Goal: Obtain resource: Download file/media

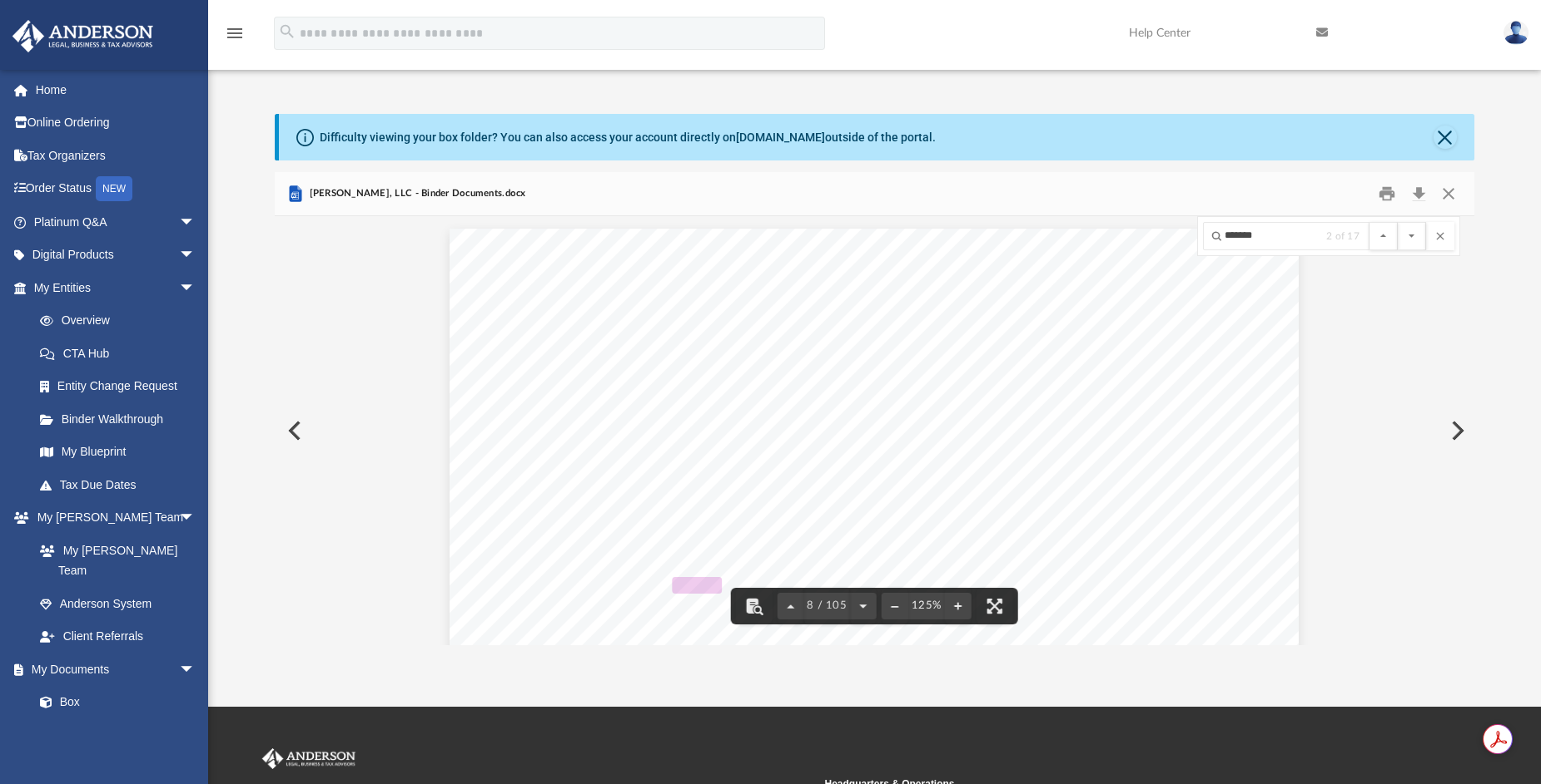
scroll to position [8459, 0]
click at [106, 445] on link "My Blueprint" at bounding box center [121, 452] width 197 height 34
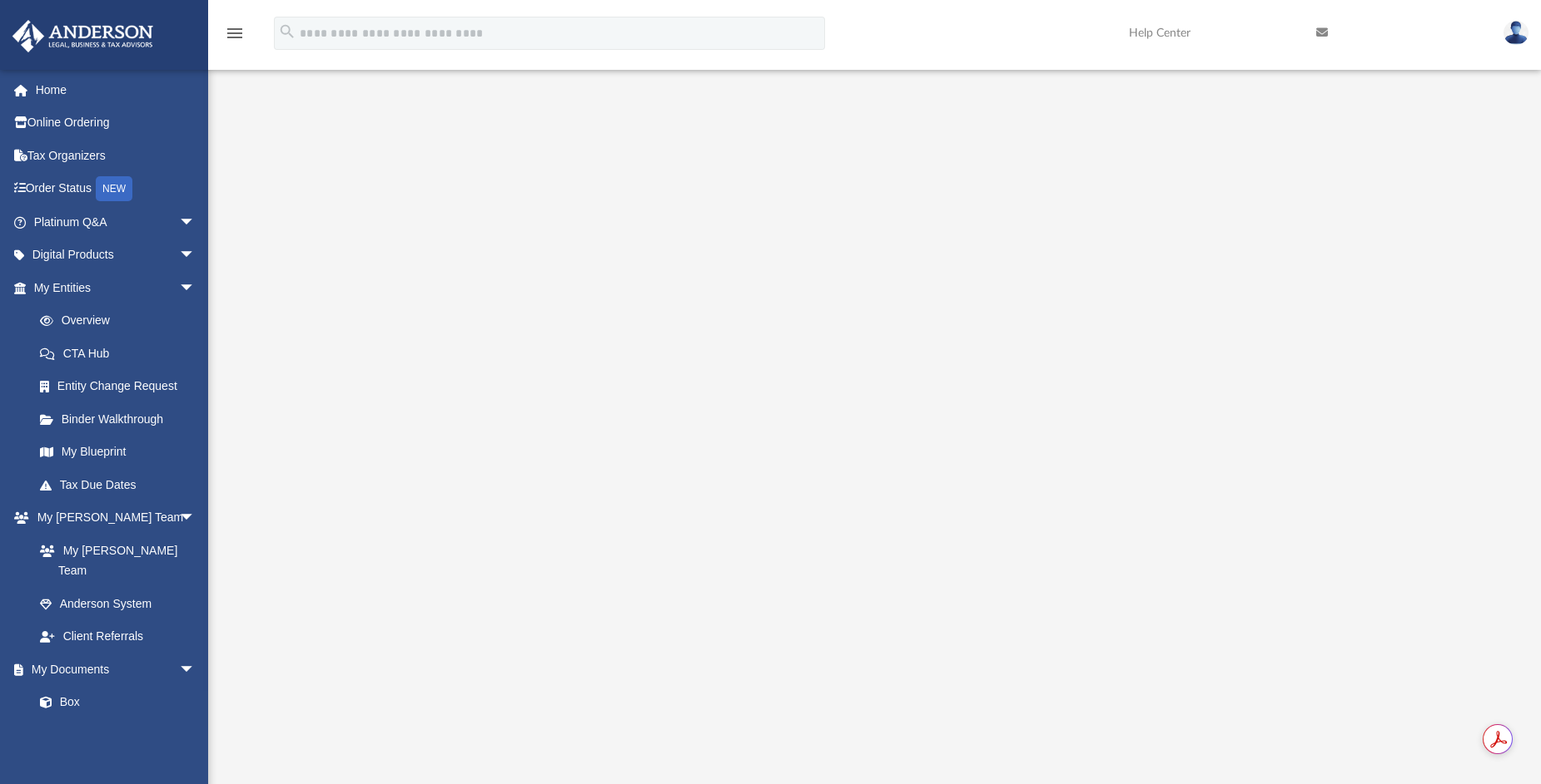
click at [1370, 151] on div at bounding box center [874, 446] width 1199 height 666
click at [1358, 223] on div at bounding box center [874, 446] width 1199 height 666
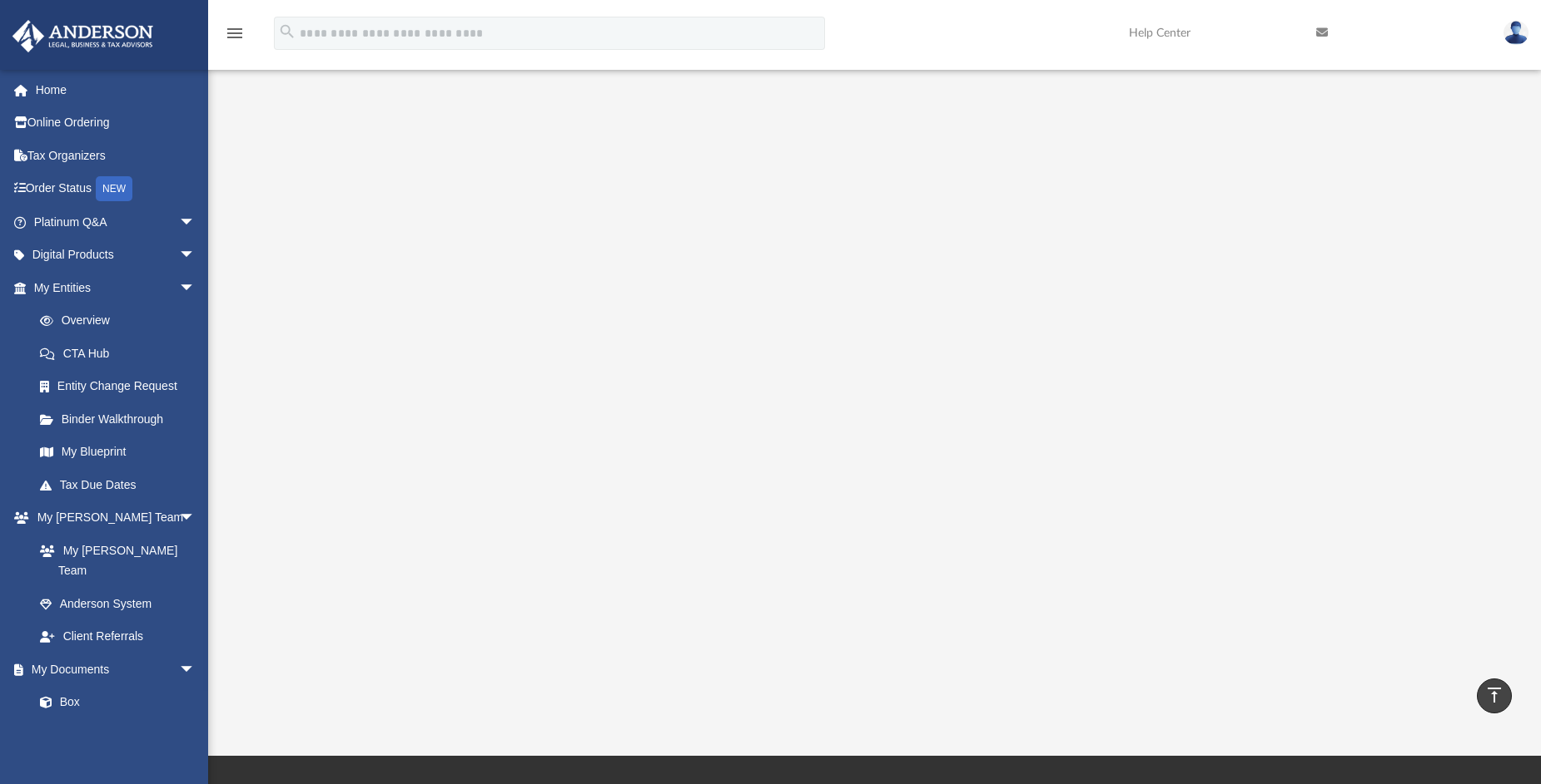
scroll to position [83, 0]
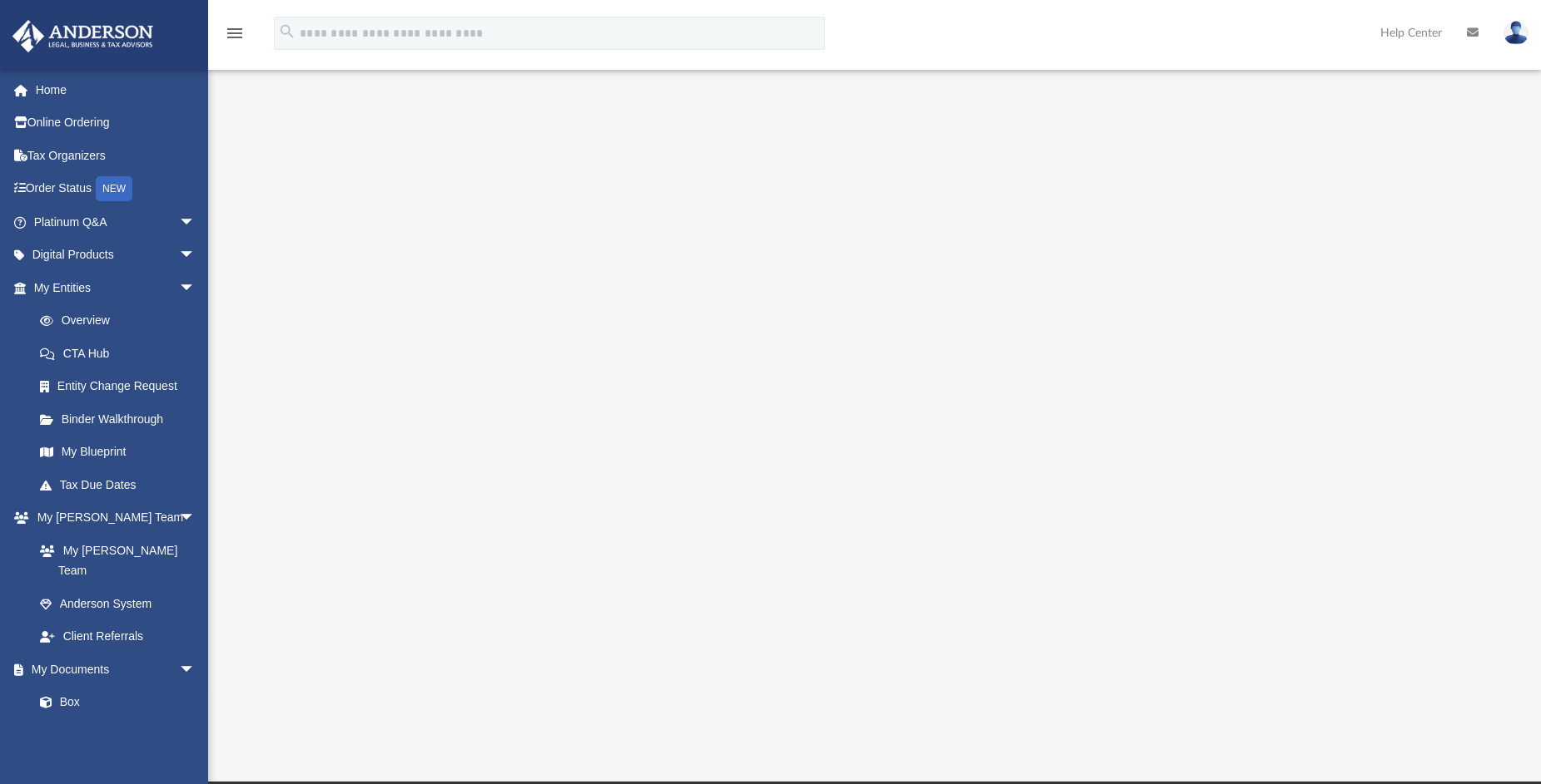
scroll to position [83, 0]
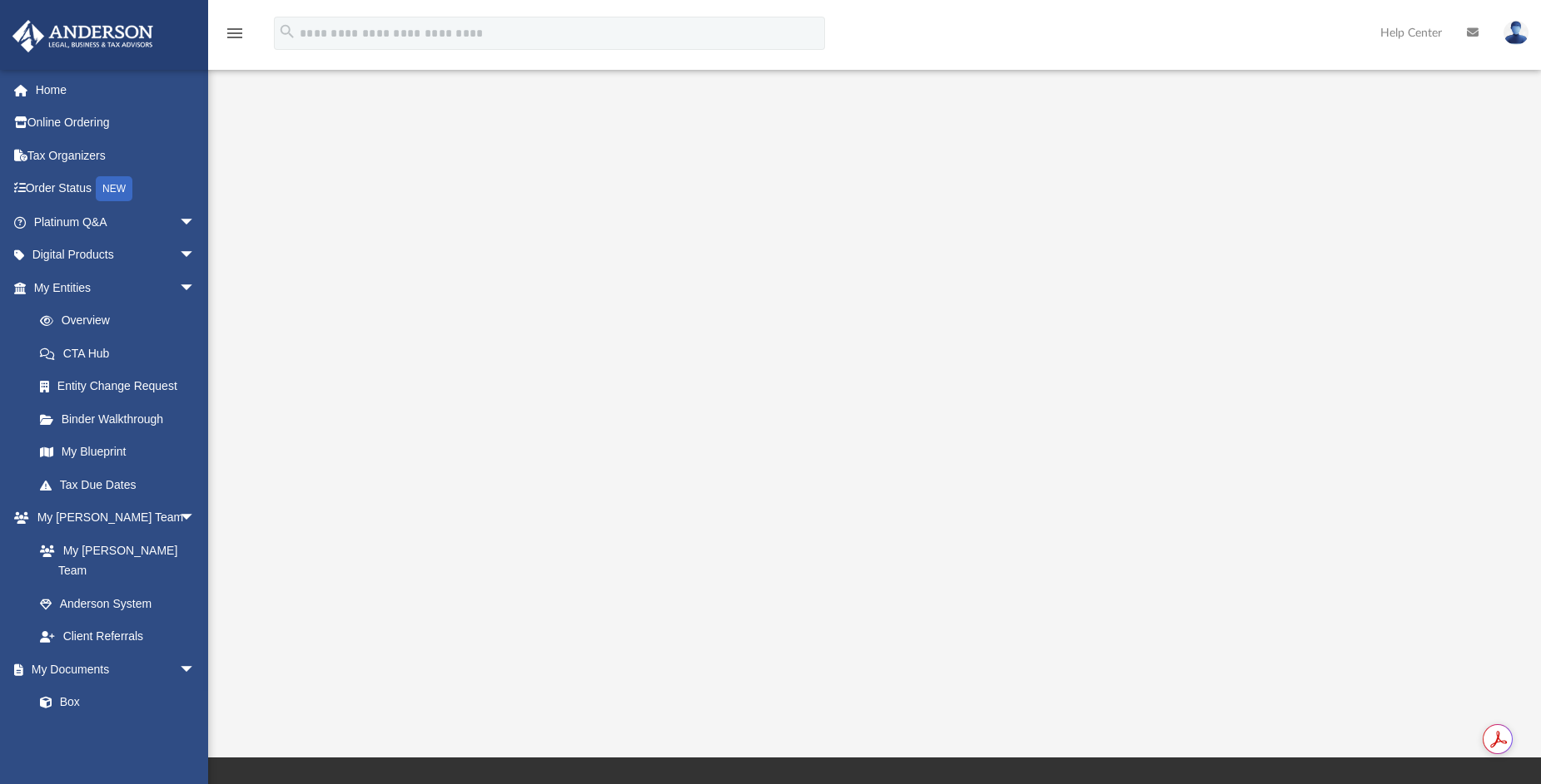
click at [382, 199] on div at bounding box center [874, 364] width 1199 height 666
click at [80, 328] on link "Overview" at bounding box center [121, 320] width 197 height 34
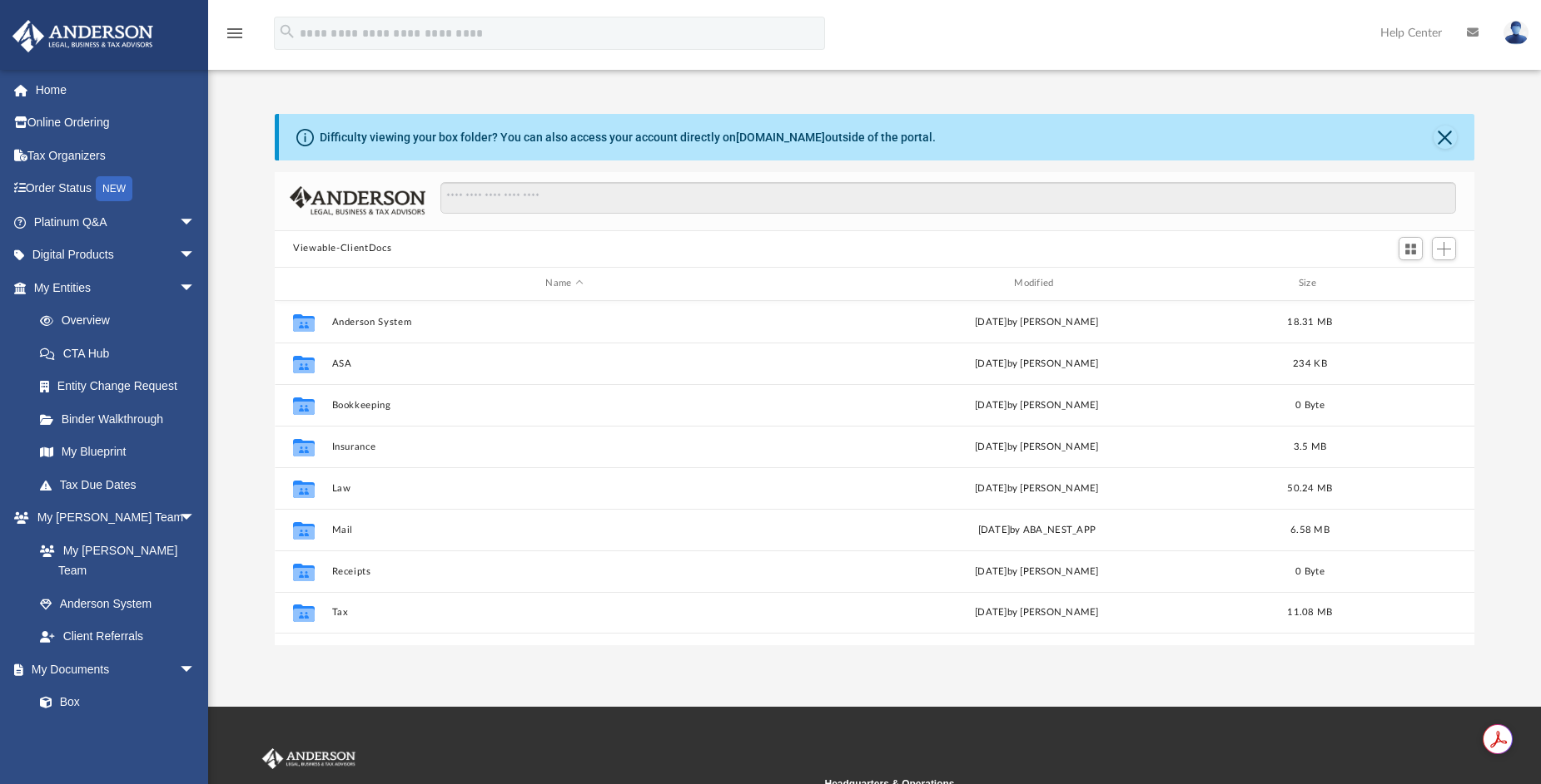
scroll to position [366, 1187]
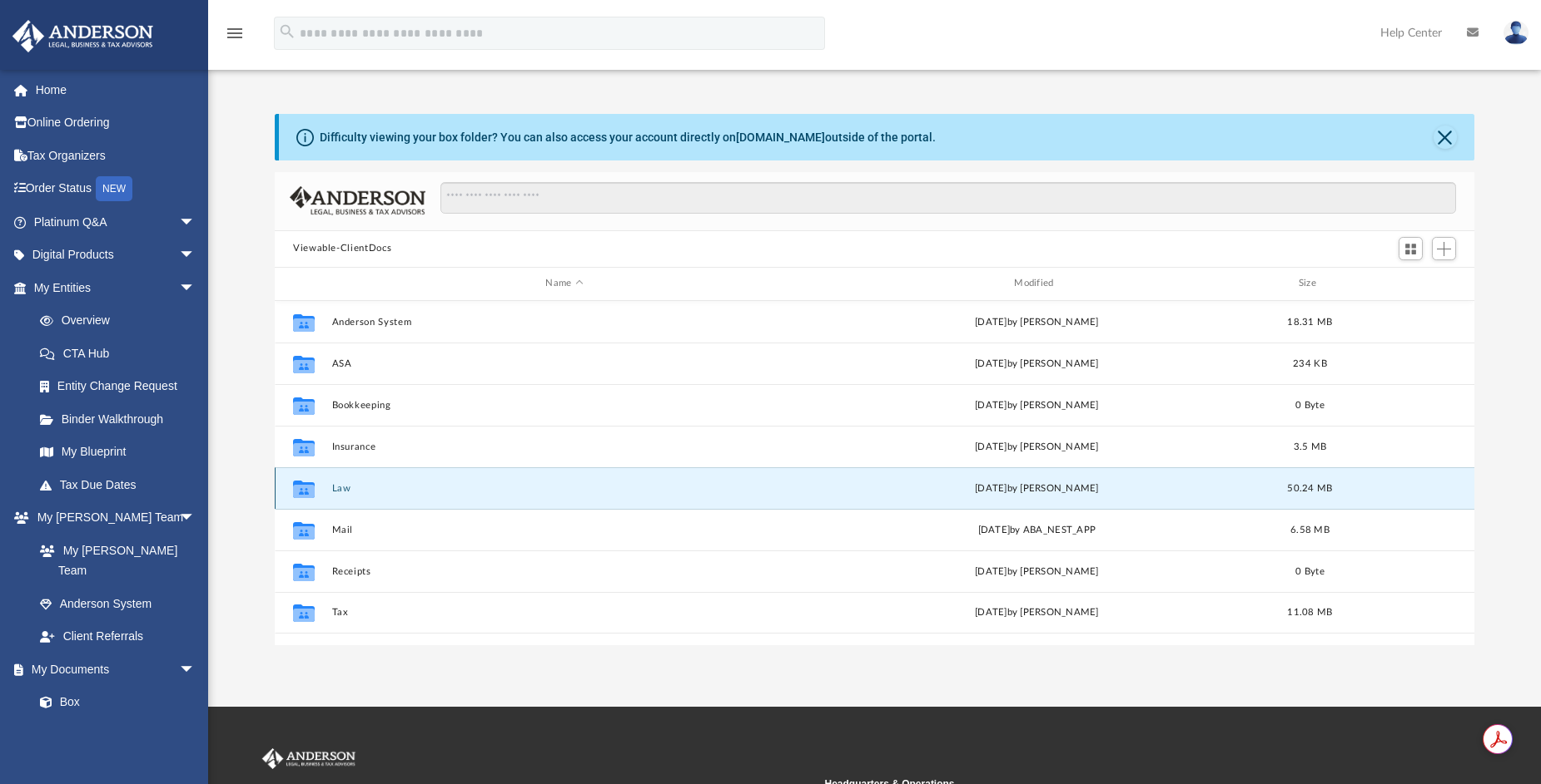
click at [335, 488] on button "Law" at bounding box center [564, 488] width 465 height 11
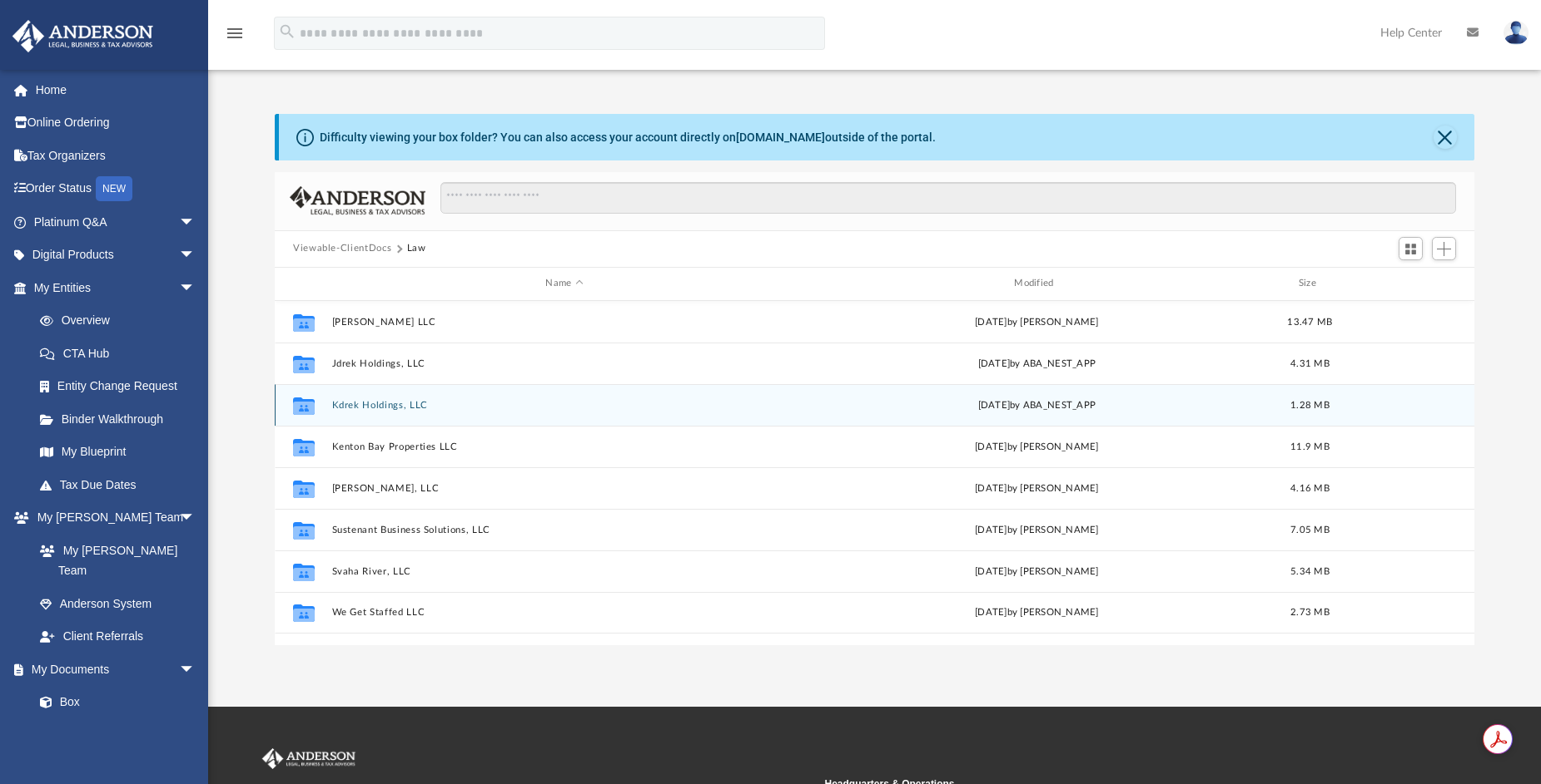
click at [348, 401] on button "Kdrek Holdings, LLC" at bounding box center [564, 404] width 465 height 11
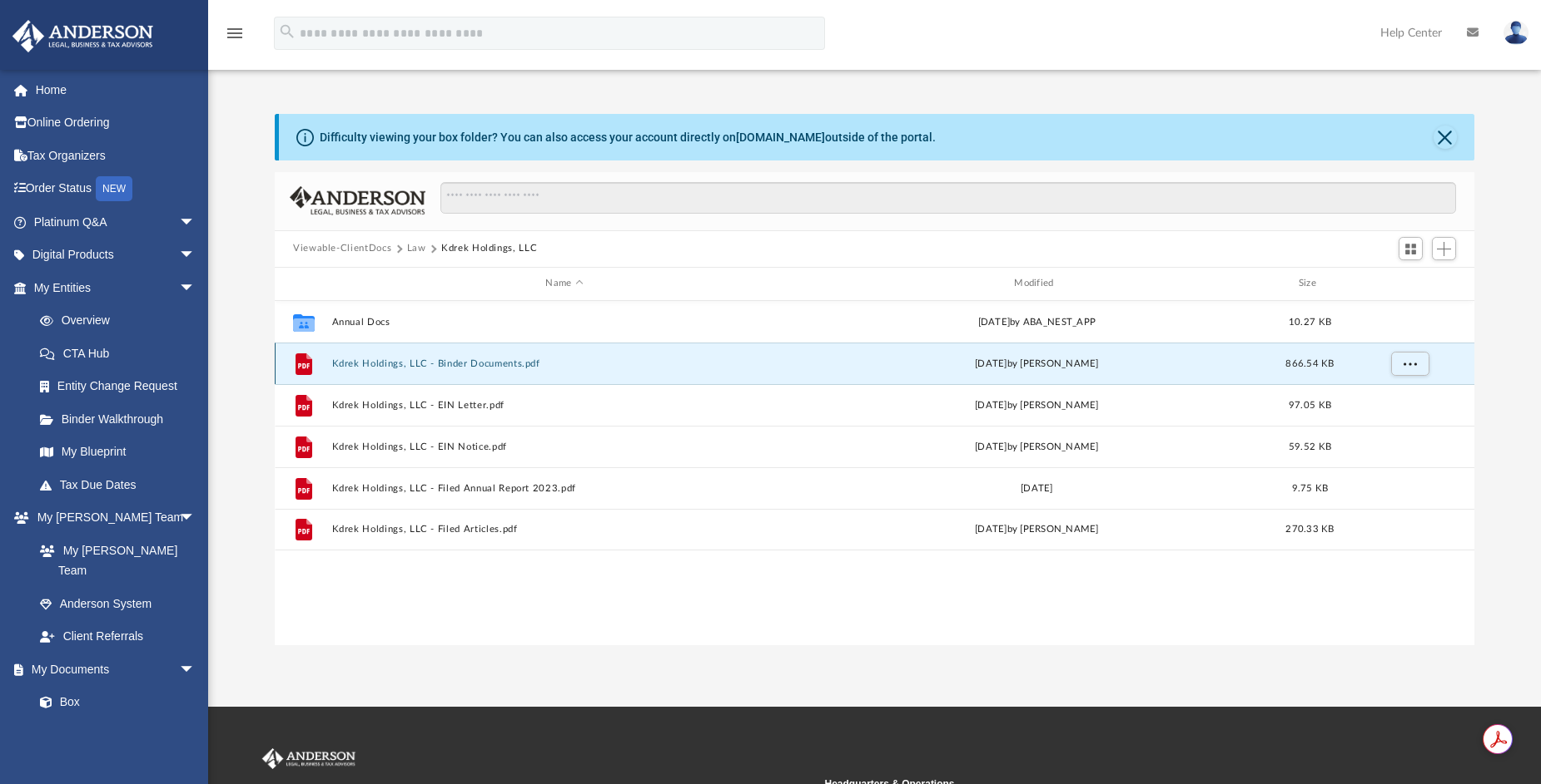
click at [415, 363] on button "Kdrek Holdings, LLC - Binder Documents.pdf" at bounding box center [564, 363] width 465 height 11
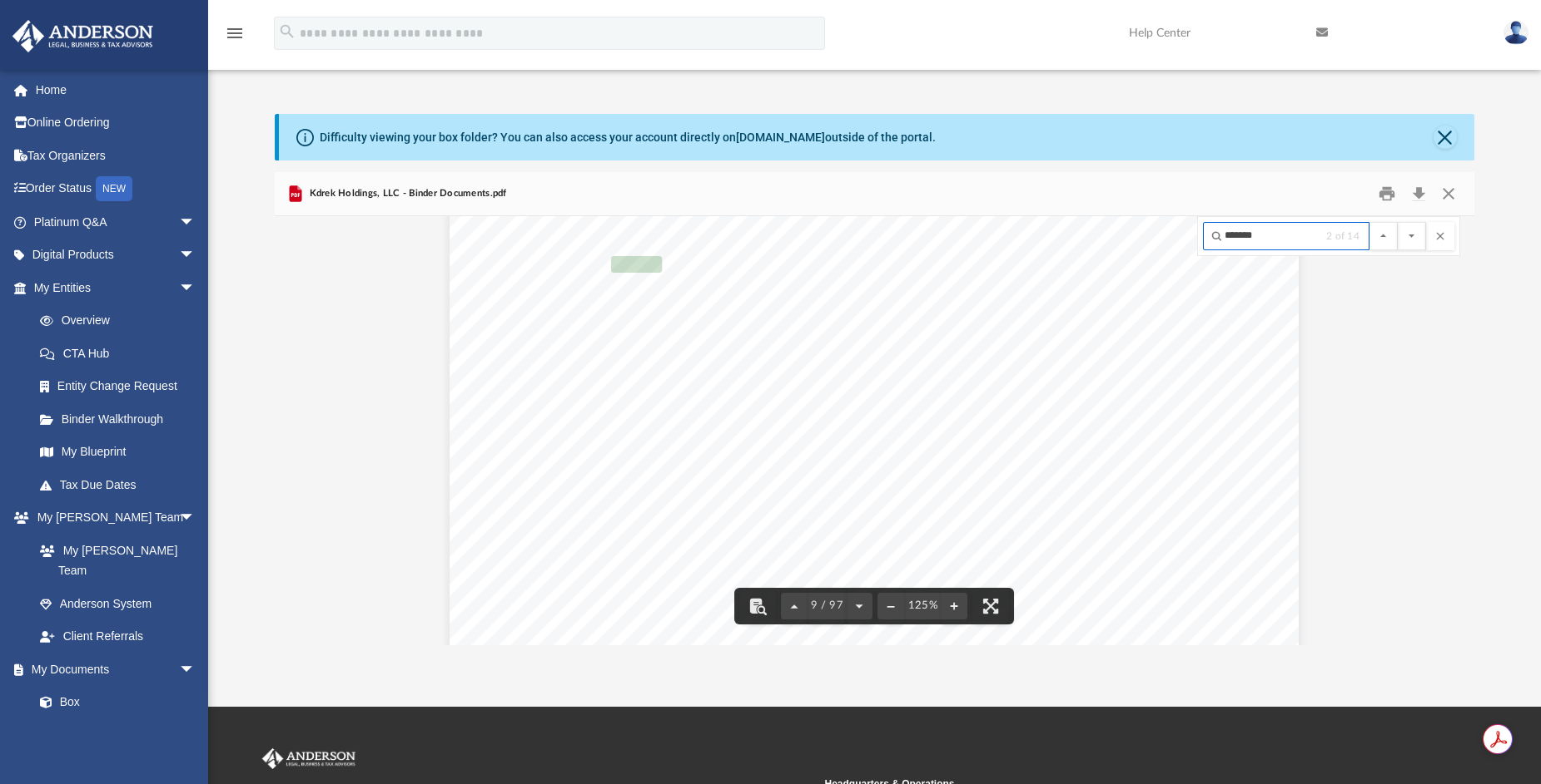
scroll to position [9247, 0]
type input "*******"
drag, startPoint x: 1017, startPoint y: 266, endPoint x: 871, endPoint y: 264, distance: 146.0
click at [873, 265] on div "Kdrek Holdings, LLC OPERATING AGREEMENT Entity Formation Information State of F…" at bounding box center [874, 514] width 849 height 1098
click at [841, 259] on span "1718 Capitol Ave. Cheyenne, WY 82001" at bounding box center [951, 265] width 362 height 15
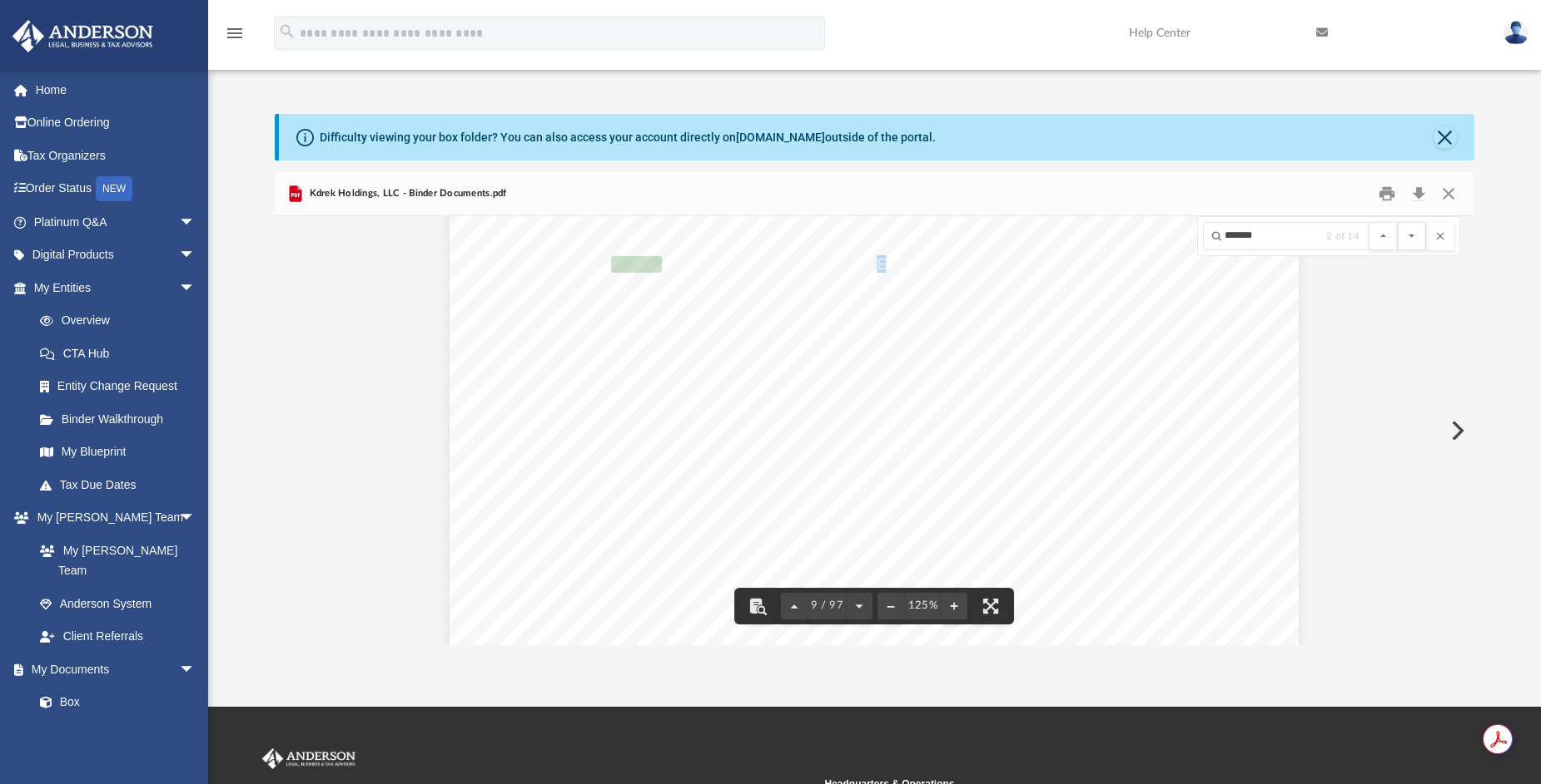
click at [841, 259] on span "1718 Capitol Ave. Cheyenne, WY 82001" at bounding box center [951, 265] width 362 height 15
click at [1448, 129] on button "Close" at bounding box center [1445, 138] width 23 height 23
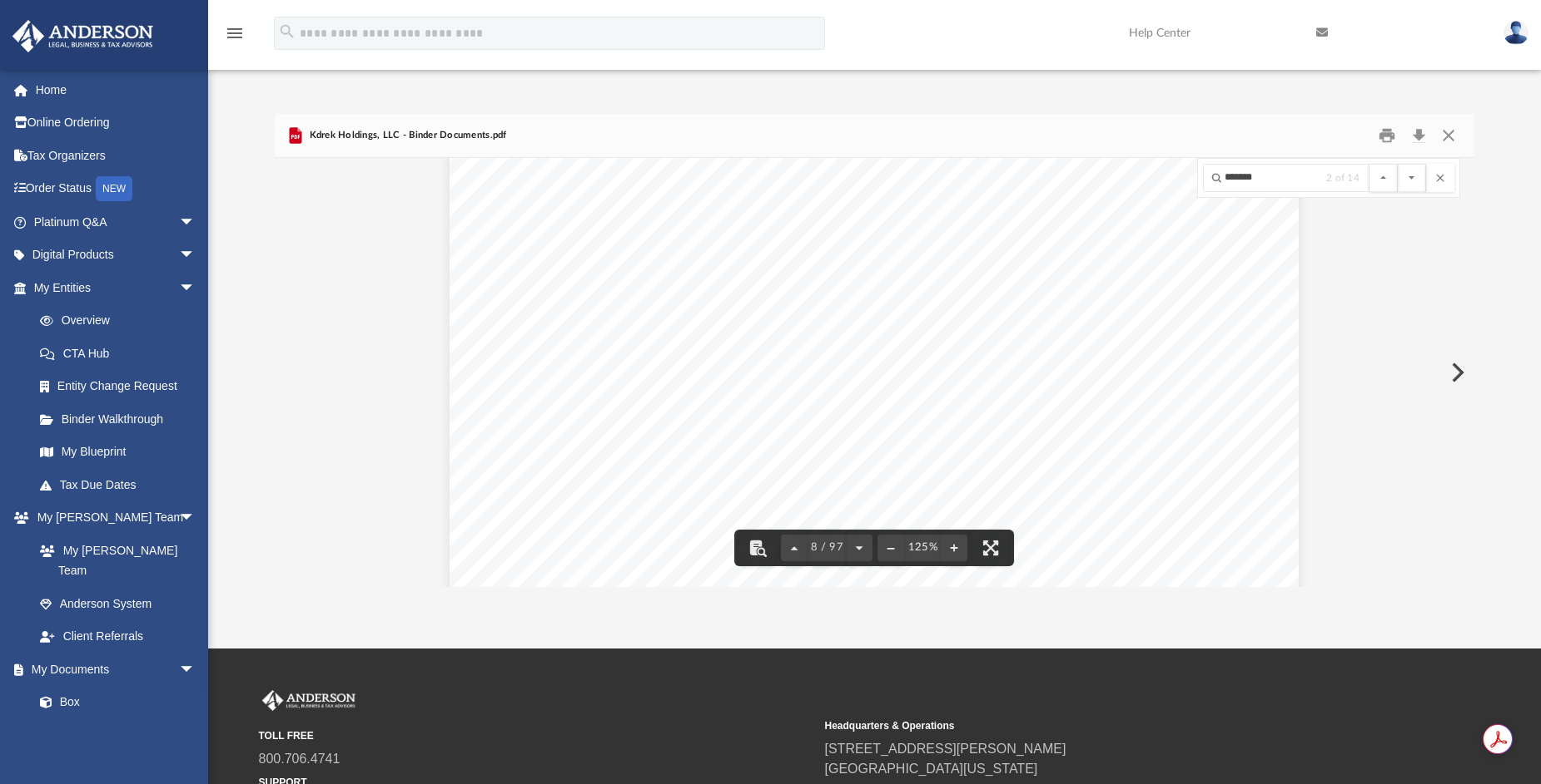
scroll to position [8582, 0]
click at [1451, 131] on button "Close" at bounding box center [1448, 135] width 30 height 26
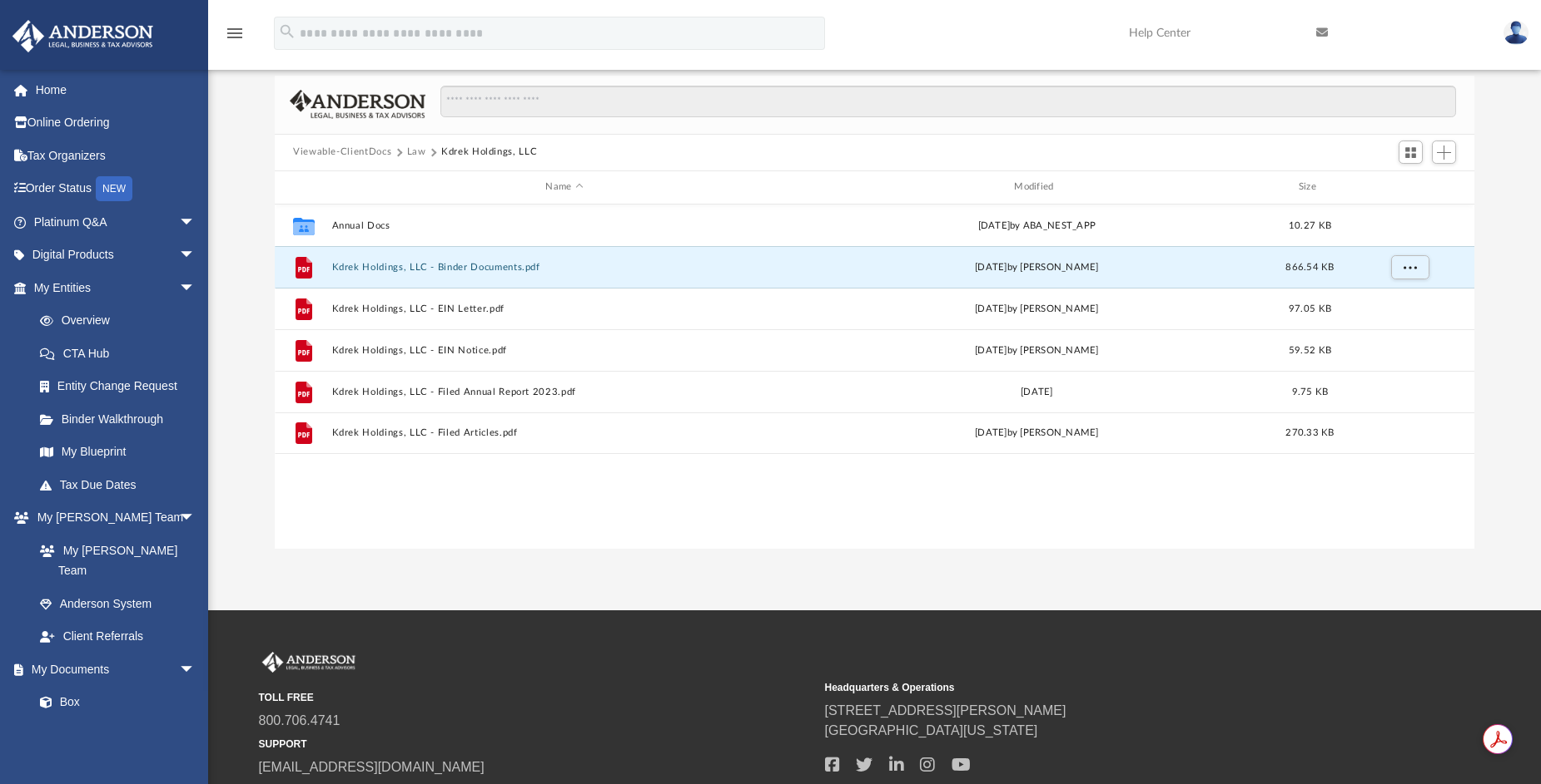
scroll to position [0, 0]
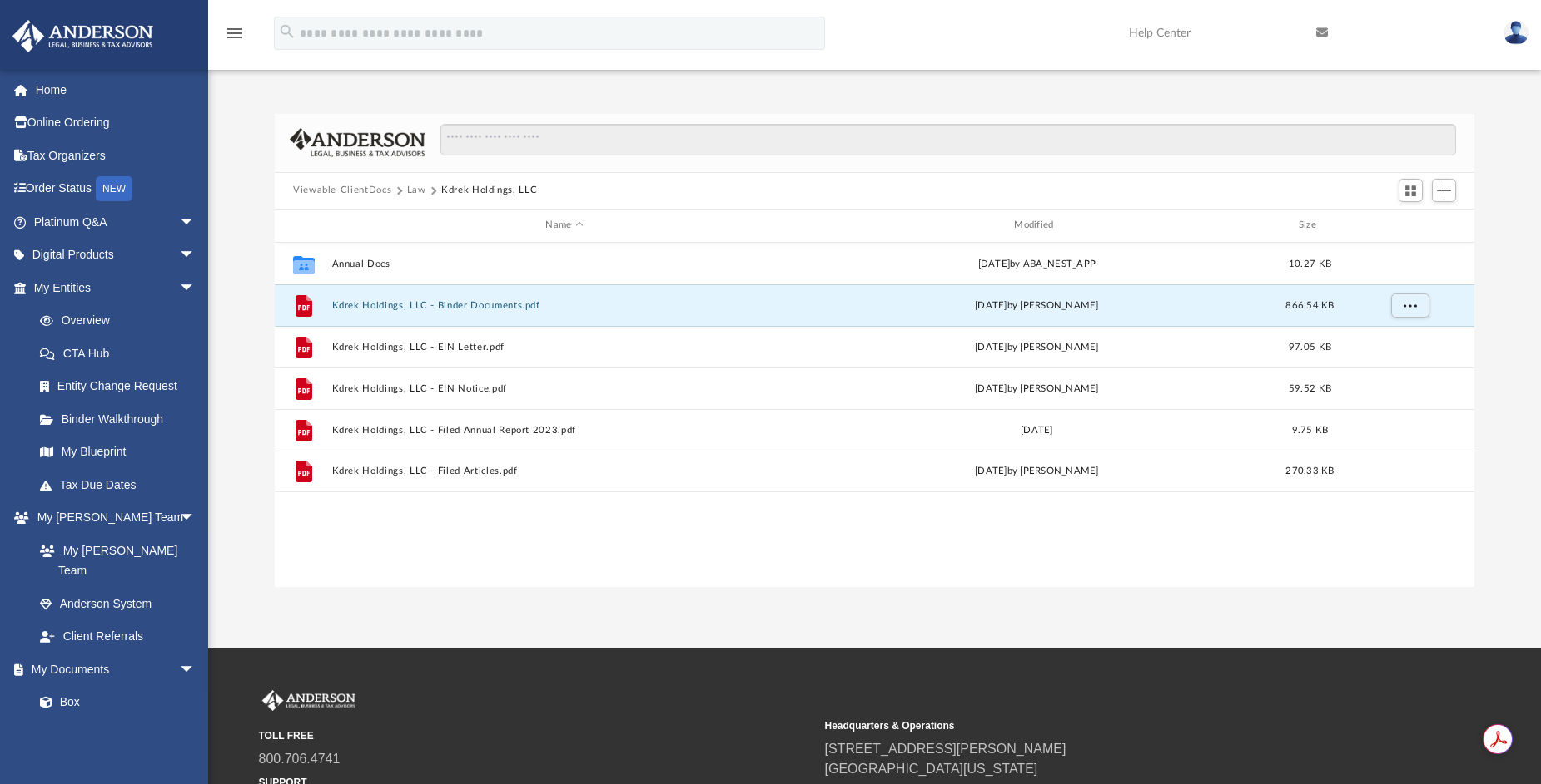
click at [416, 191] on button "Law" at bounding box center [417, 190] width 19 height 15
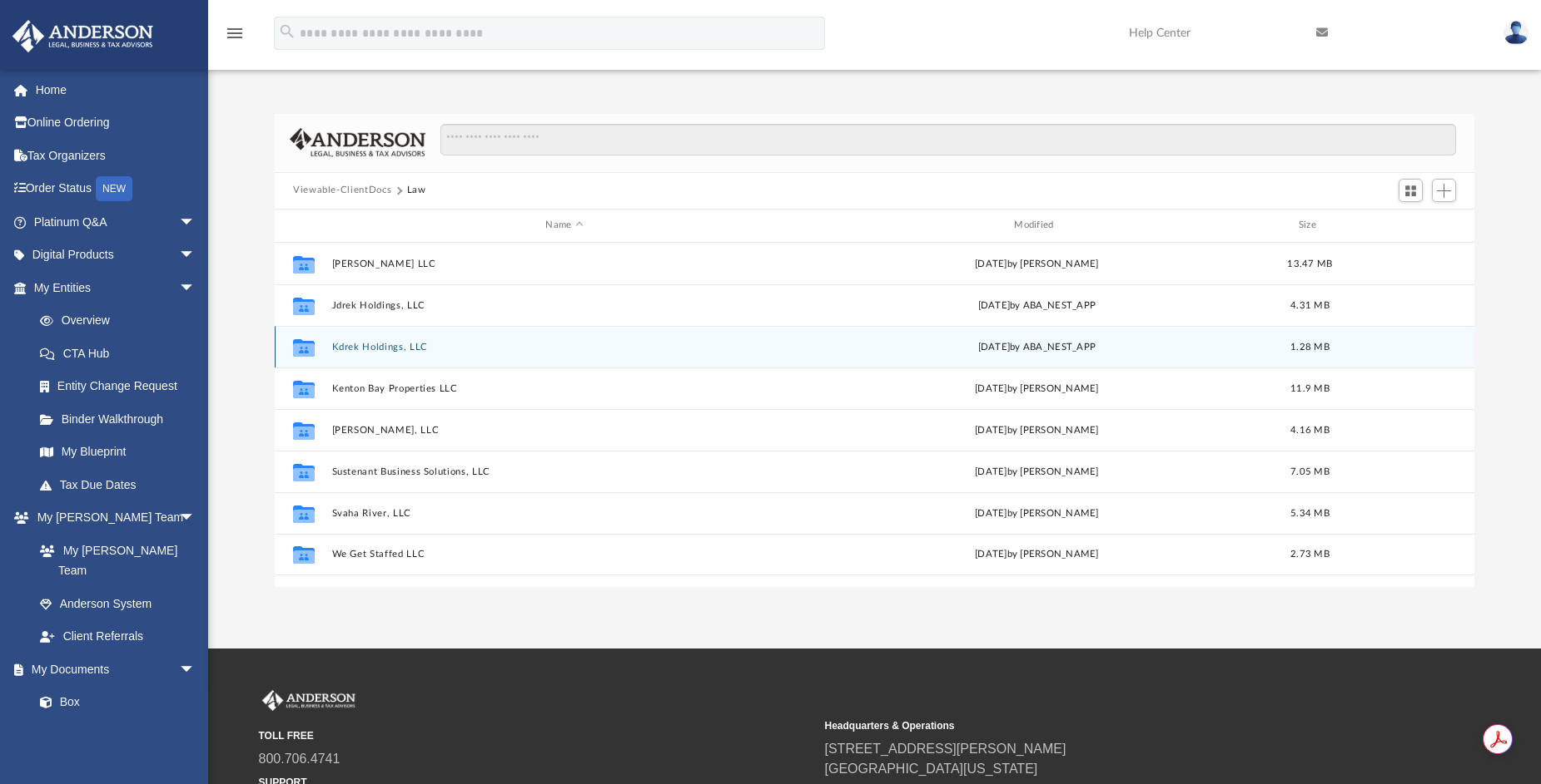
click at [381, 344] on button "Kdrek Holdings, LLC" at bounding box center [564, 346] width 465 height 11
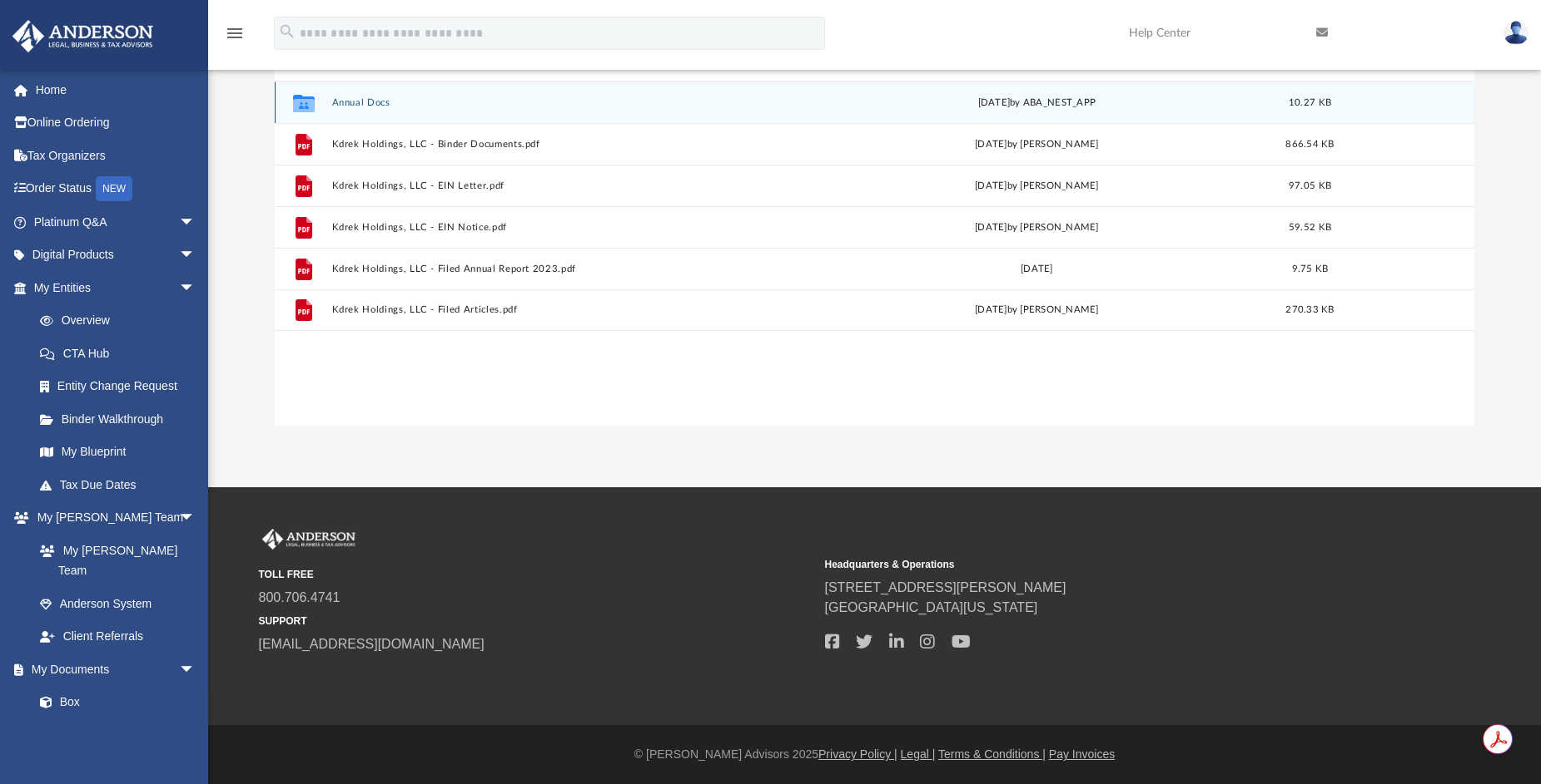
scroll to position [78, 0]
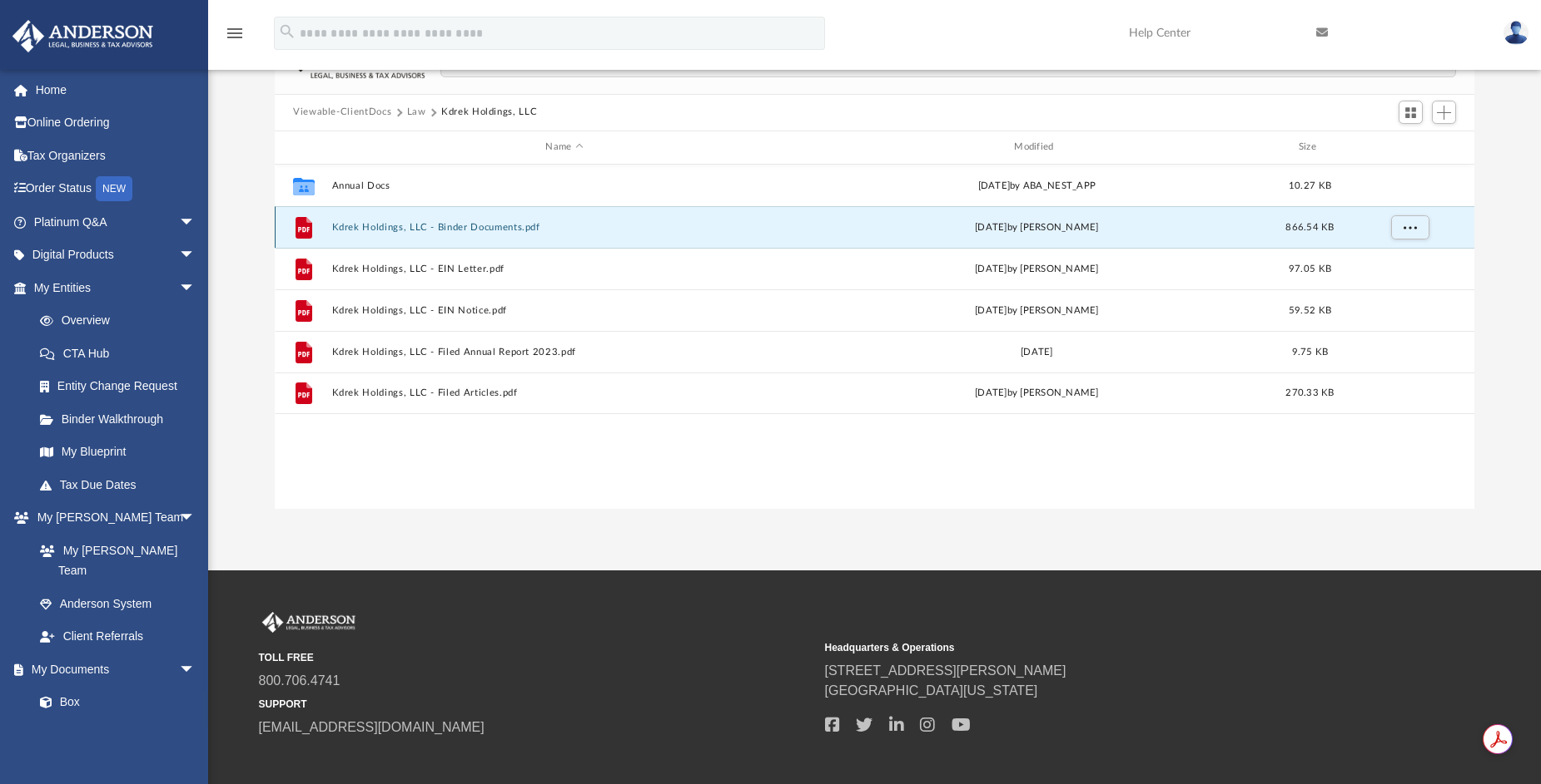
click at [496, 224] on button "Kdrek Holdings, LLC - Binder Documents.pdf" at bounding box center [564, 226] width 465 height 11
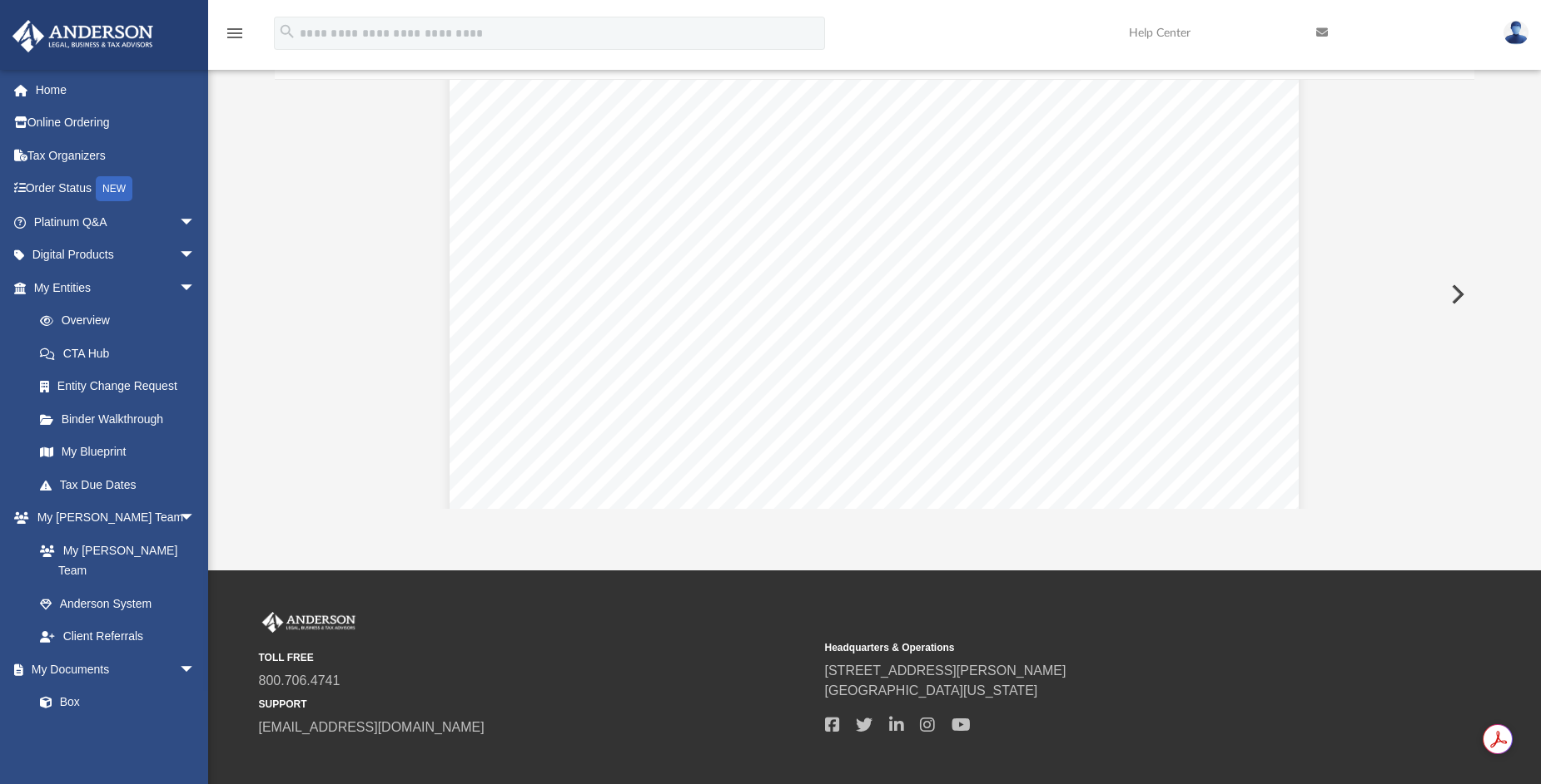
scroll to position [17341, 0]
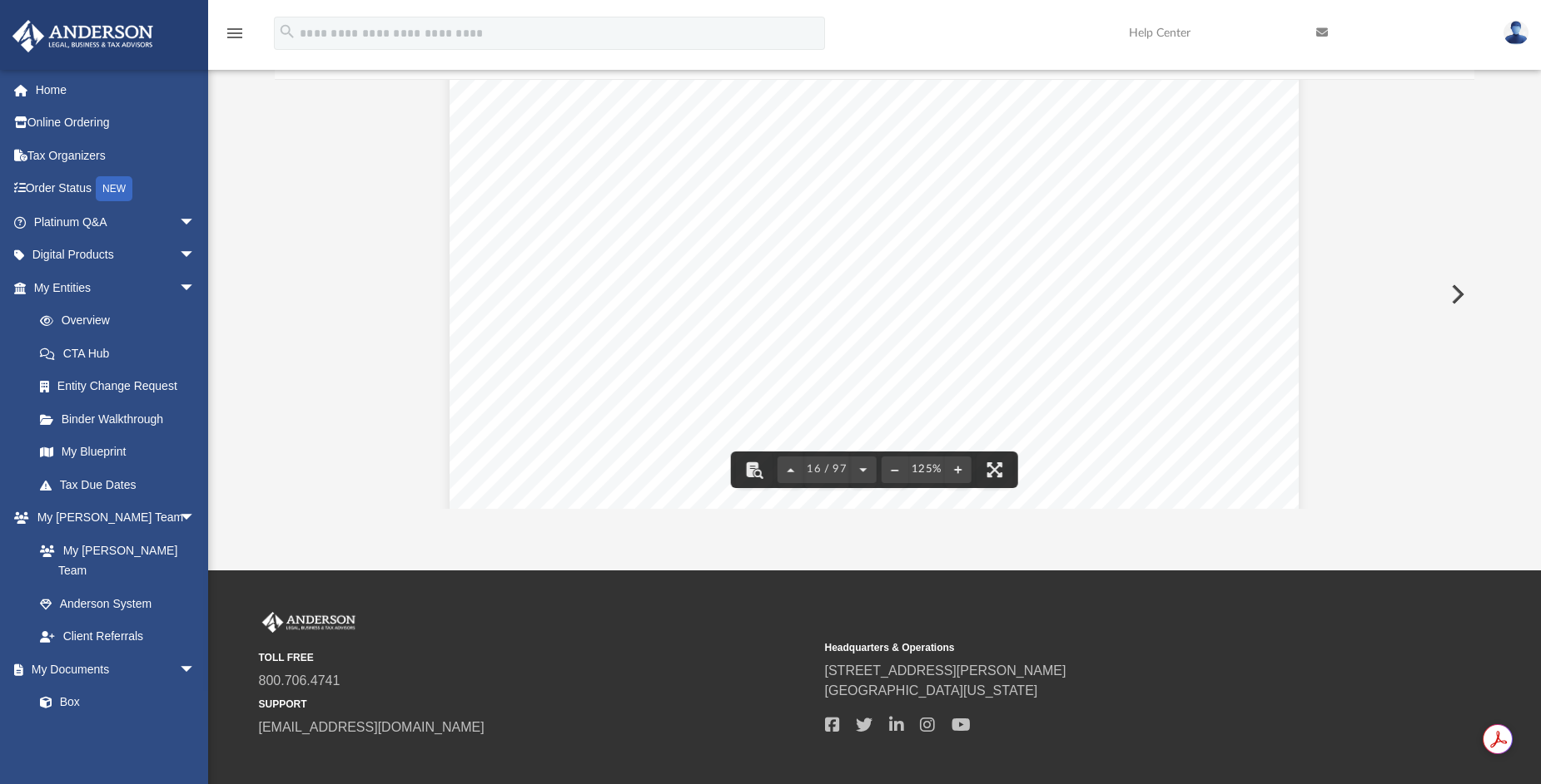
click at [991, 214] on div "Operating Agreement of Kdrek Holdings, LLC Page 1 of 39 Operating Agreement of …" at bounding box center [874, 144] width 849 height 1098
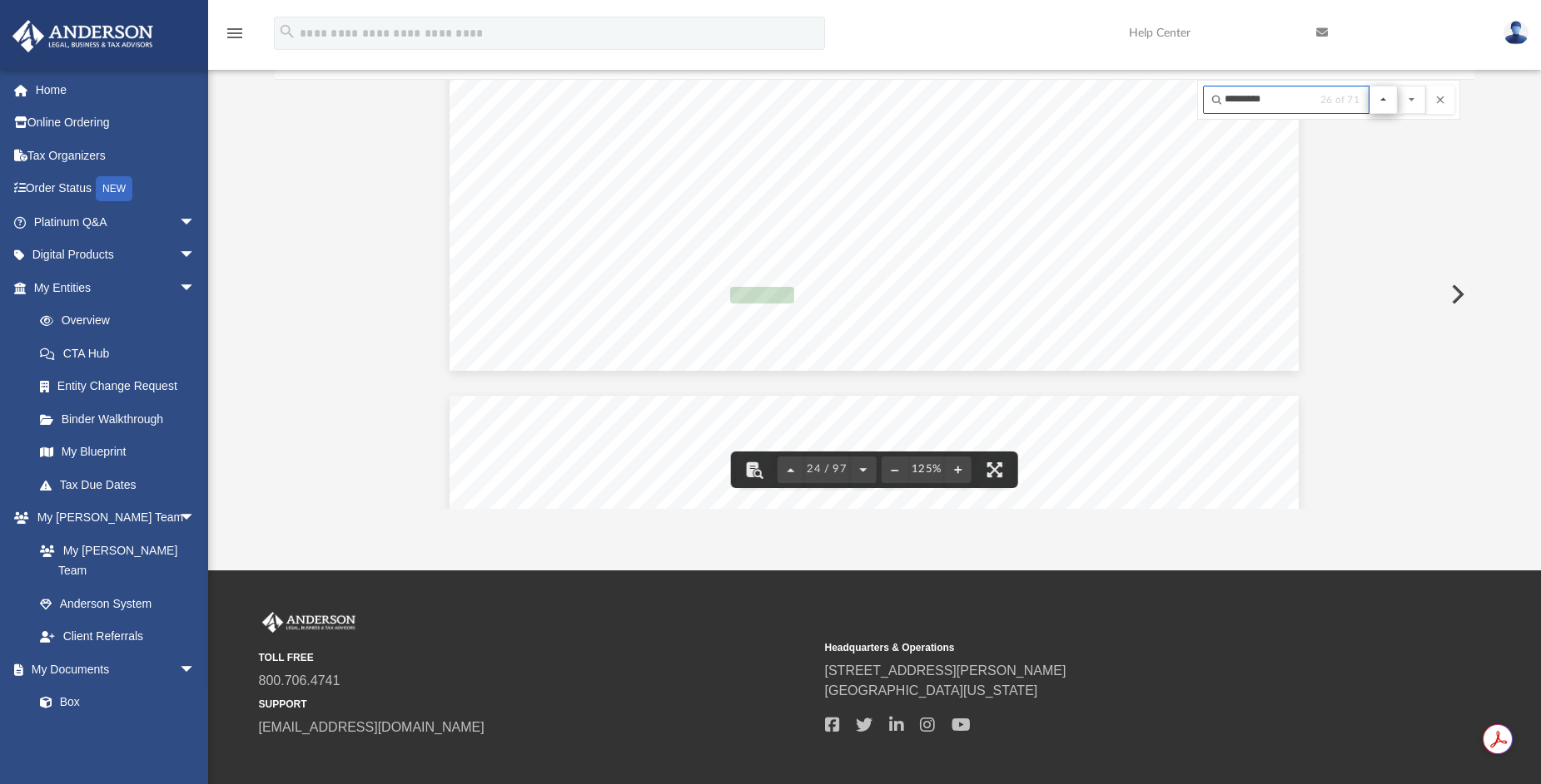
type input "*********"
click at [1387, 103] on button "File preview" at bounding box center [1382, 99] width 28 height 28
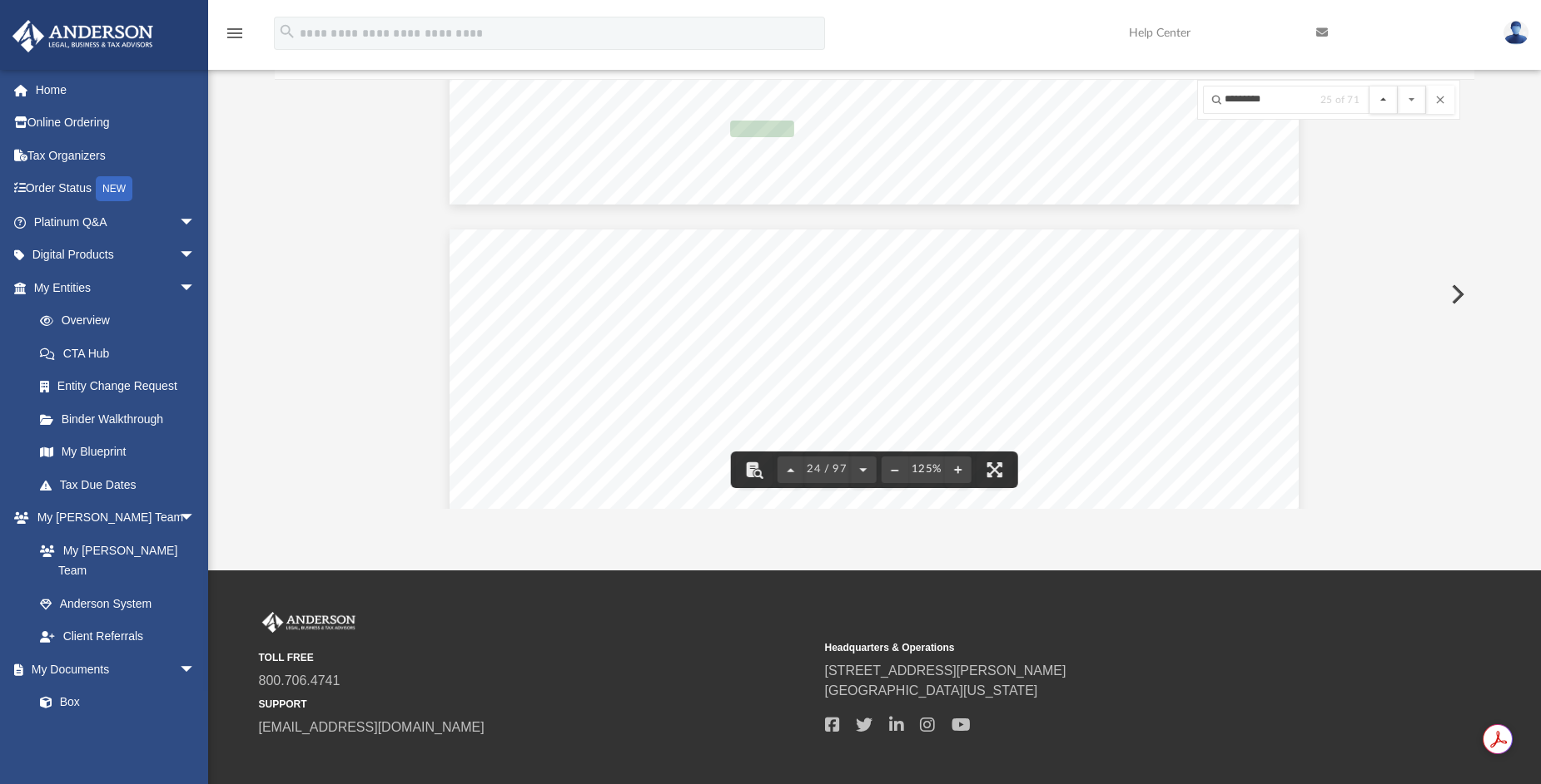
click at [1387, 103] on button "File preview" at bounding box center [1382, 99] width 28 height 28
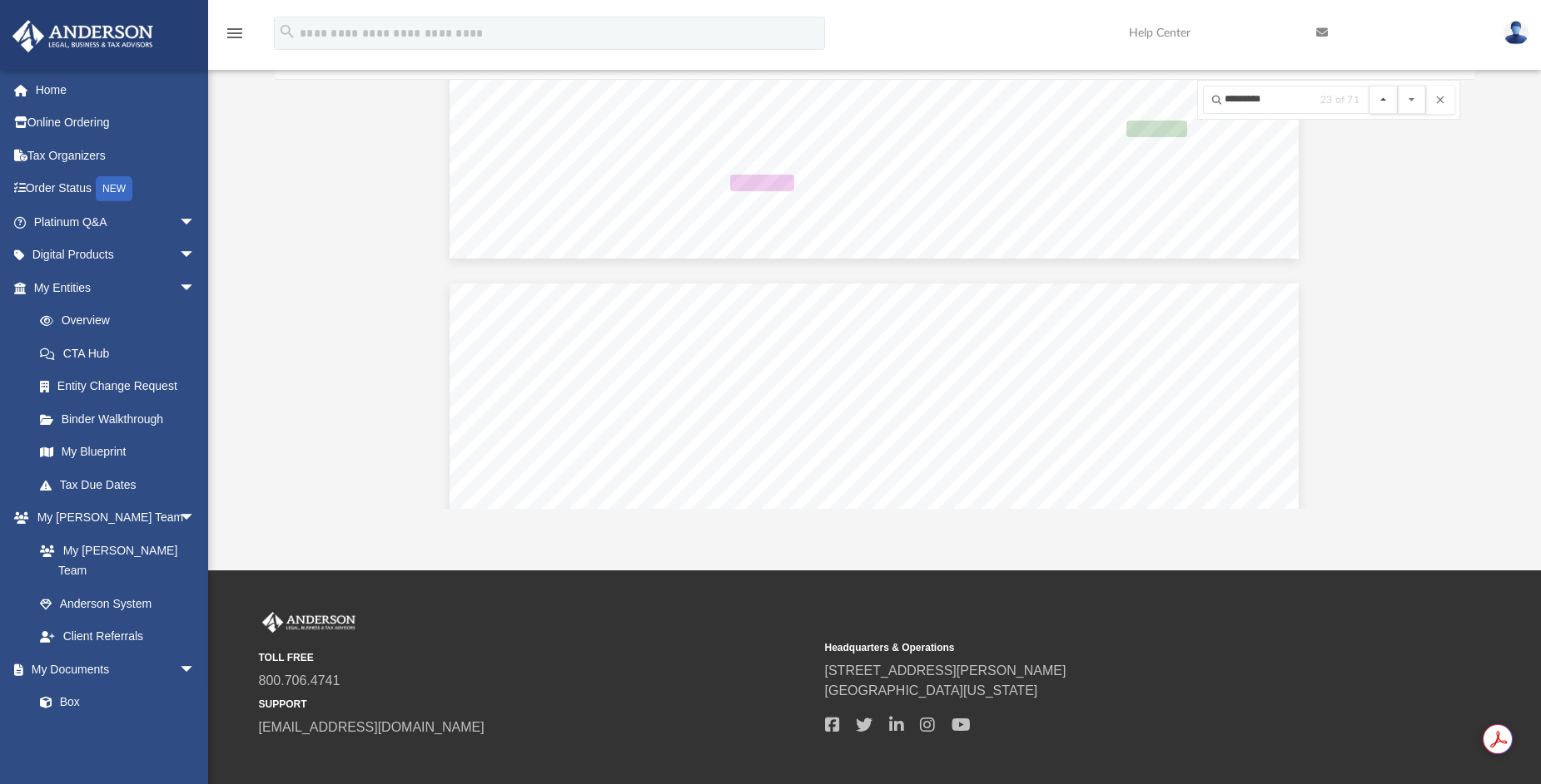
click at [1387, 103] on button "File preview" at bounding box center [1382, 99] width 28 height 28
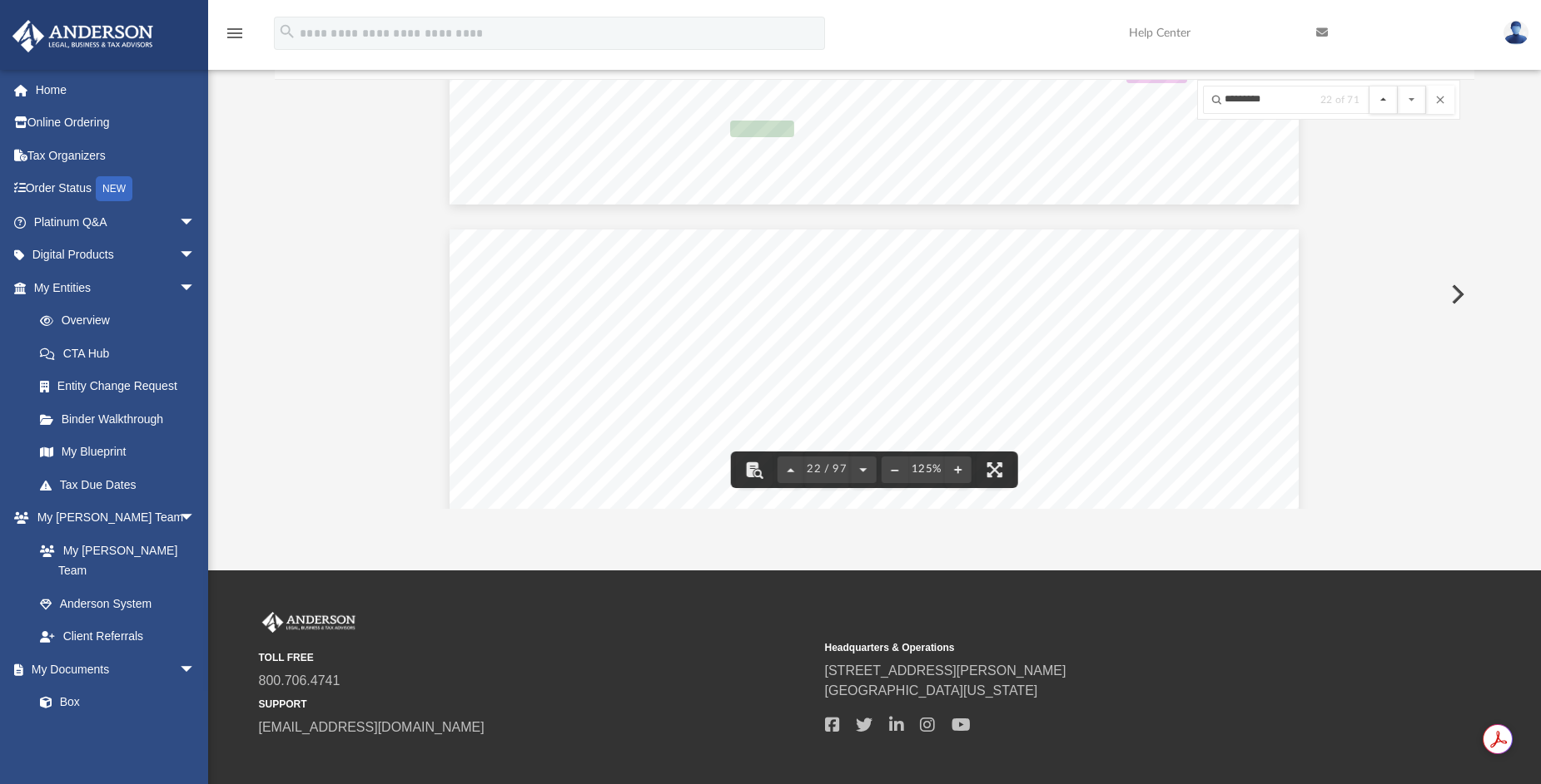
click at [1387, 100] on button "File preview" at bounding box center [1382, 99] width 28 height 28
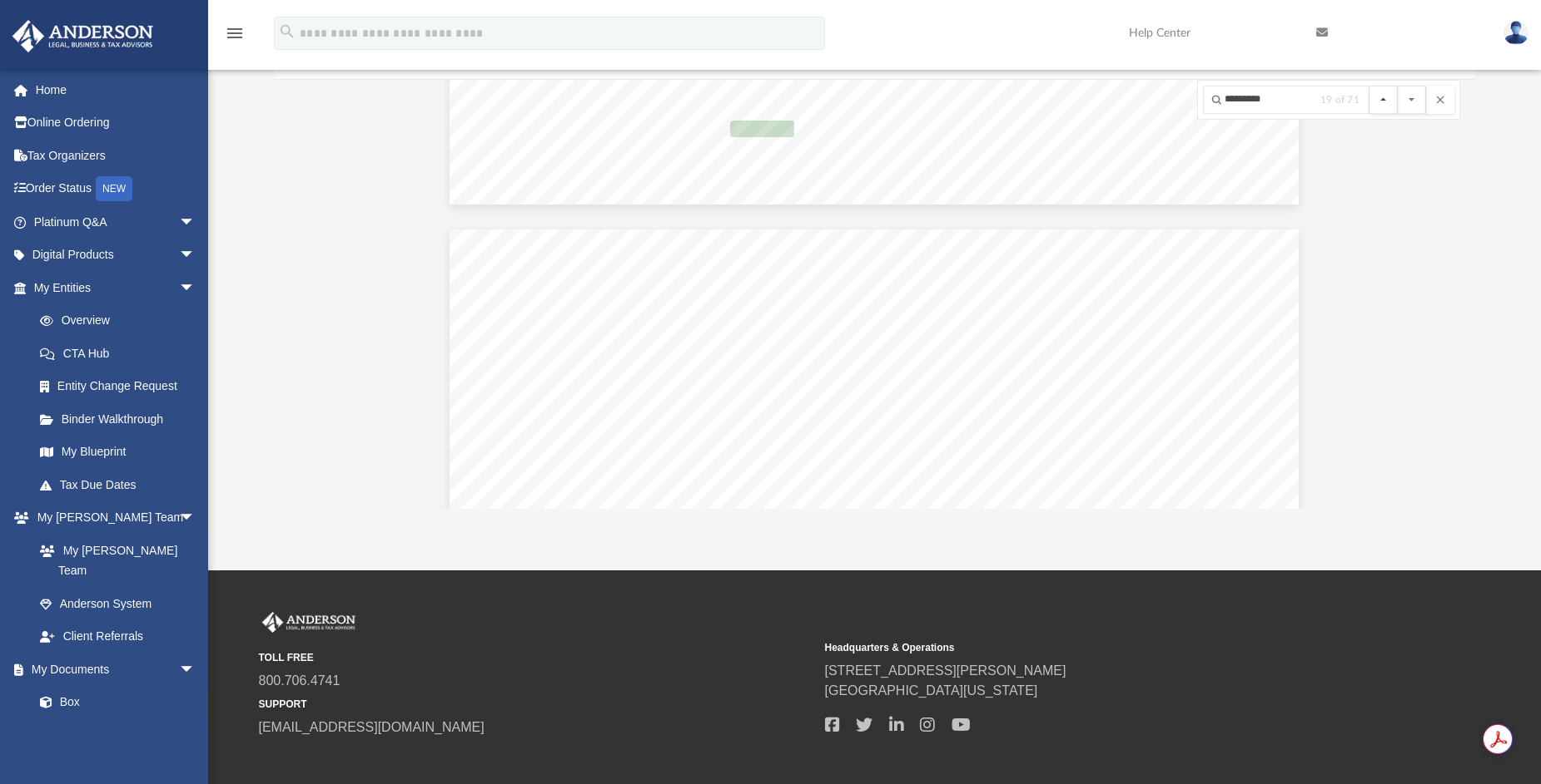
click at [1387, 100] on button "File preview" at bounding box center [1382, 99] width 28 height 28
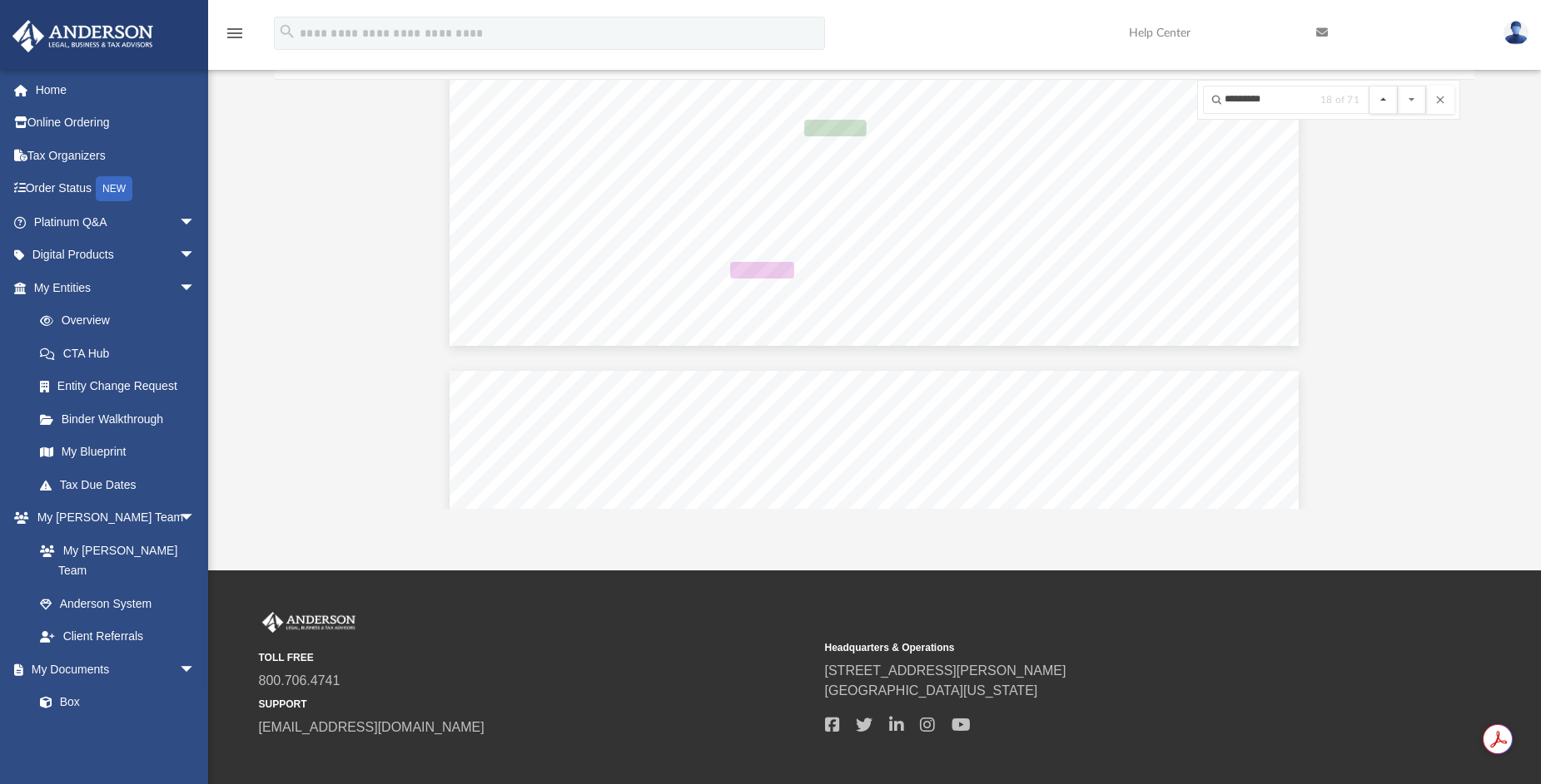
click at [1387, 100] on button "File preview" at bounding box center [1382, 99] width 28 height 28
drag, startPoint x: 1163, startPoint y: 196, endPoint x: 1361, endPoint y: 169, distance: 199.8
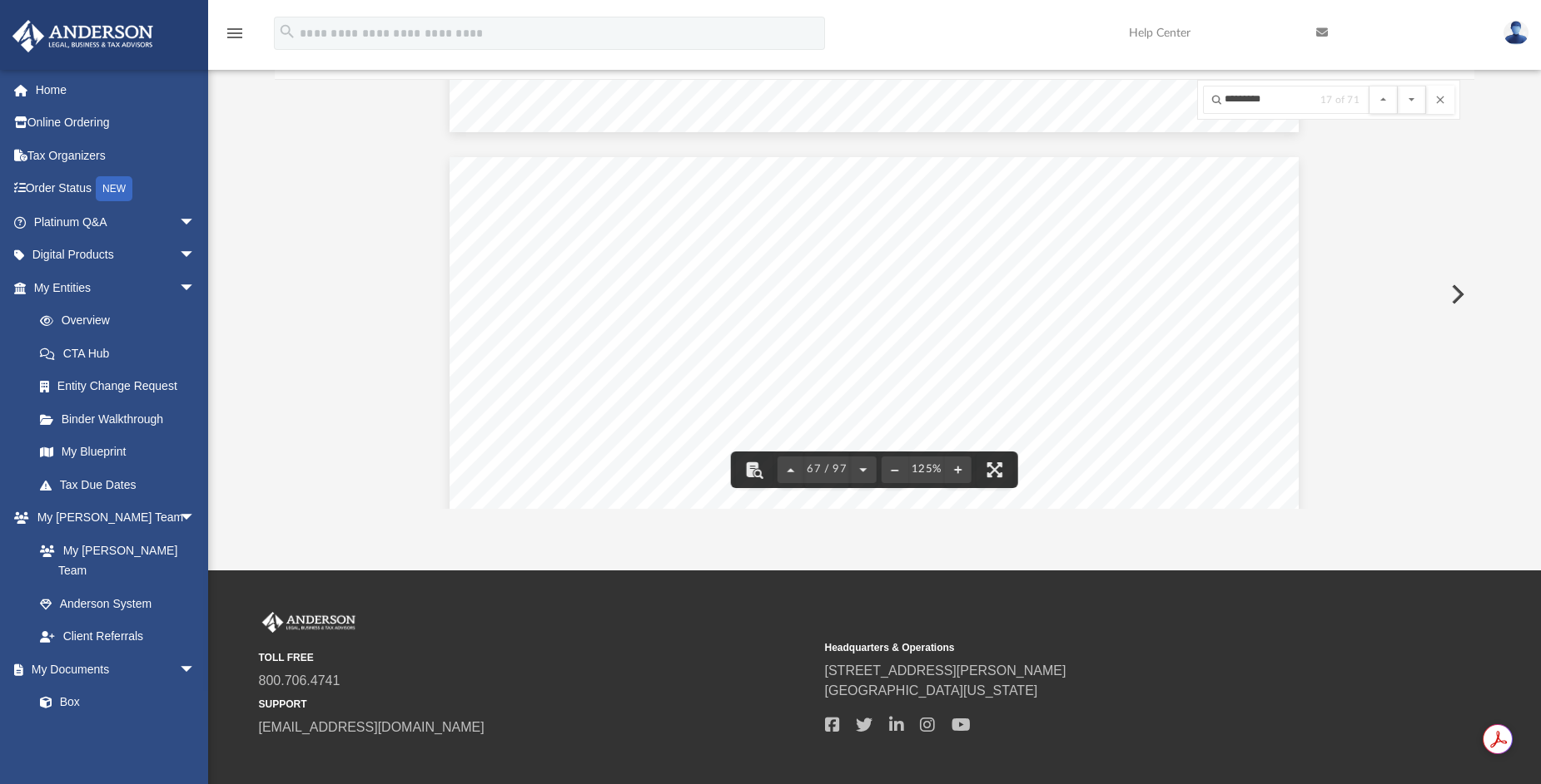
scroll to position [73969, 0]
click at [747, 468] on button "File preview" at bounding box center [754, 470] width 37 height 37
click at [993, 469] on button "File preview" at bounding box center [994, 470] width 37 height 37
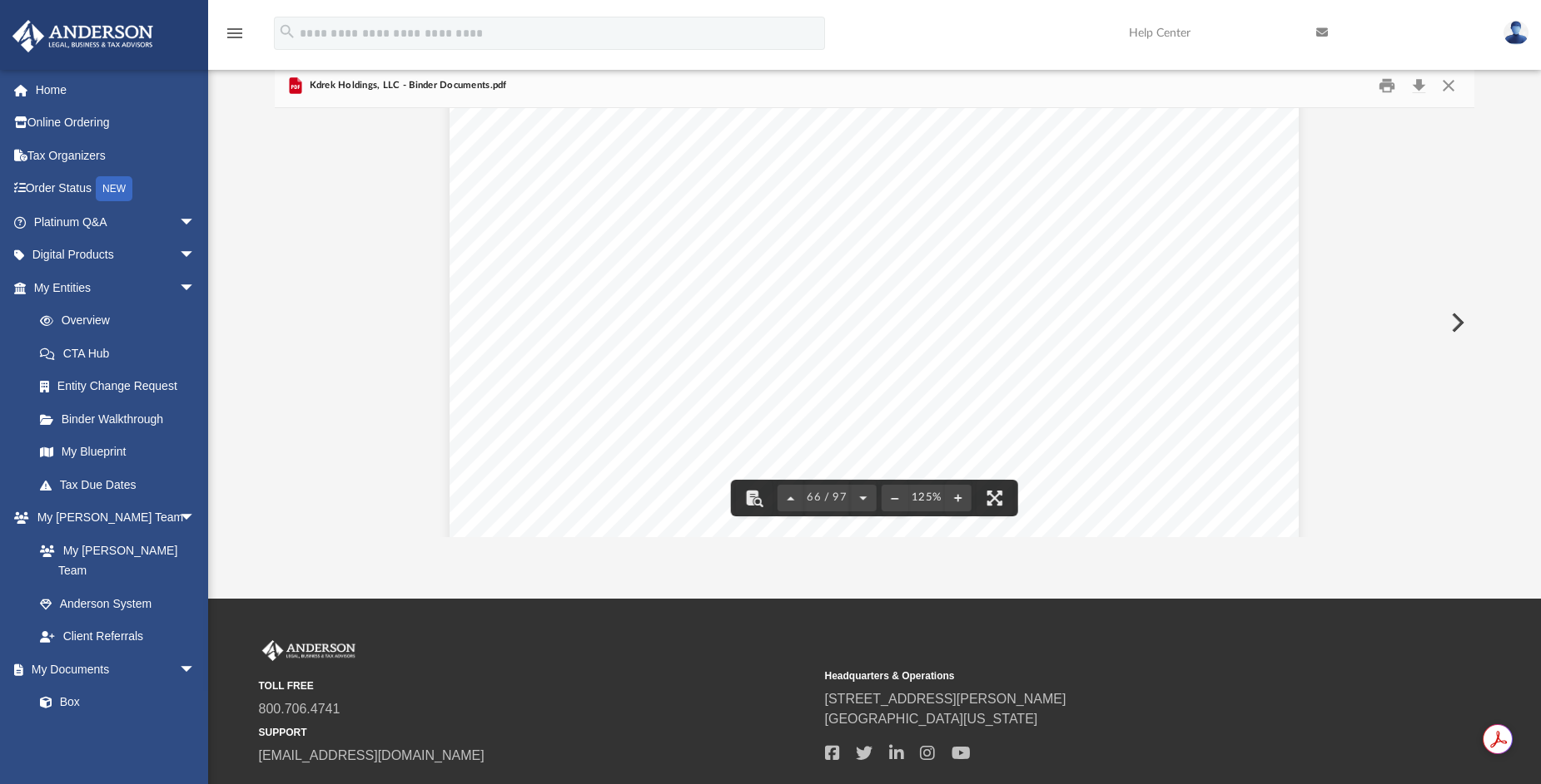
scroll to position [73203, 0]
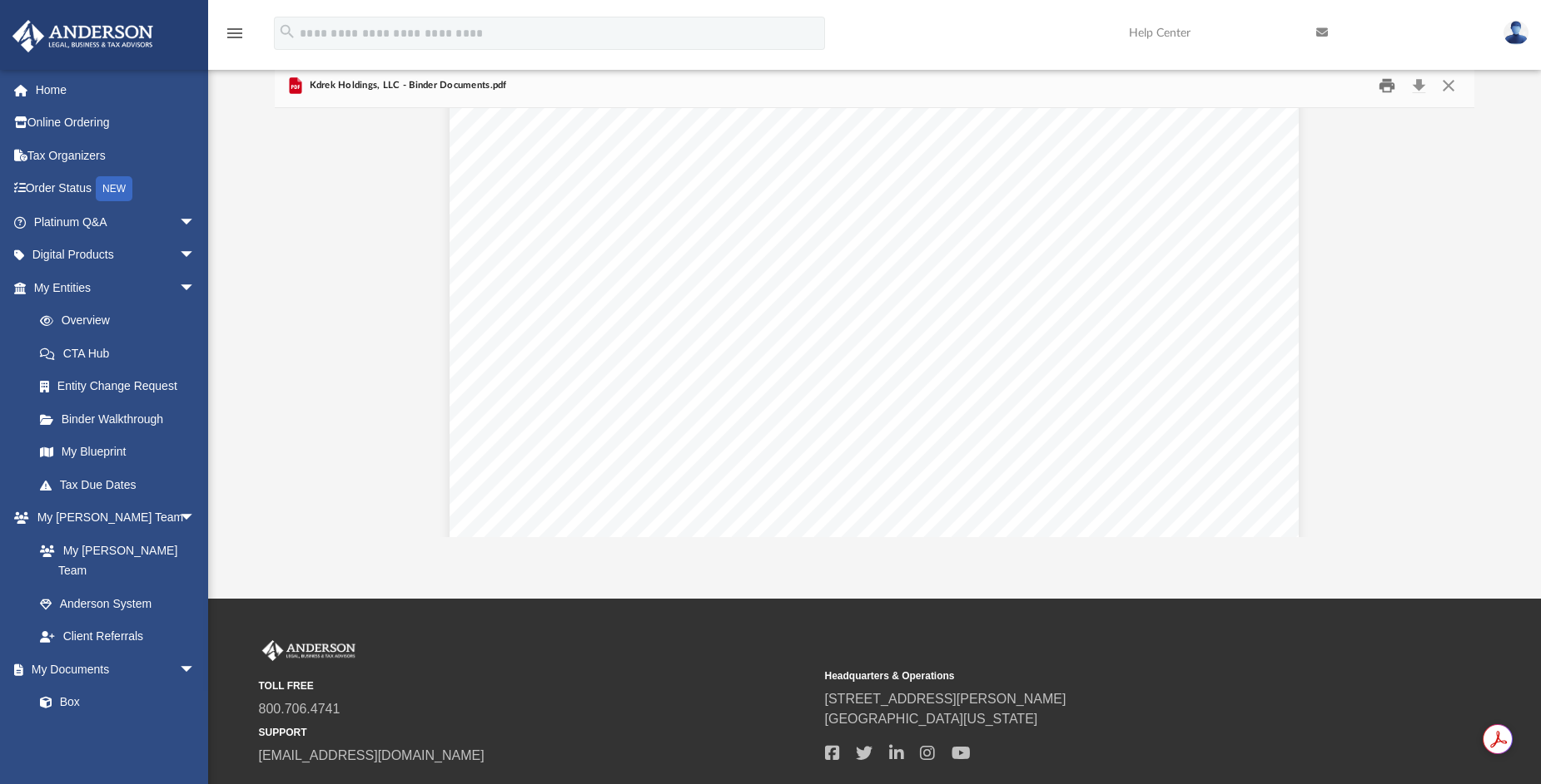
click at [1386, 88] on button "Print" at bounding box center [1387, 85] width 34 height 26
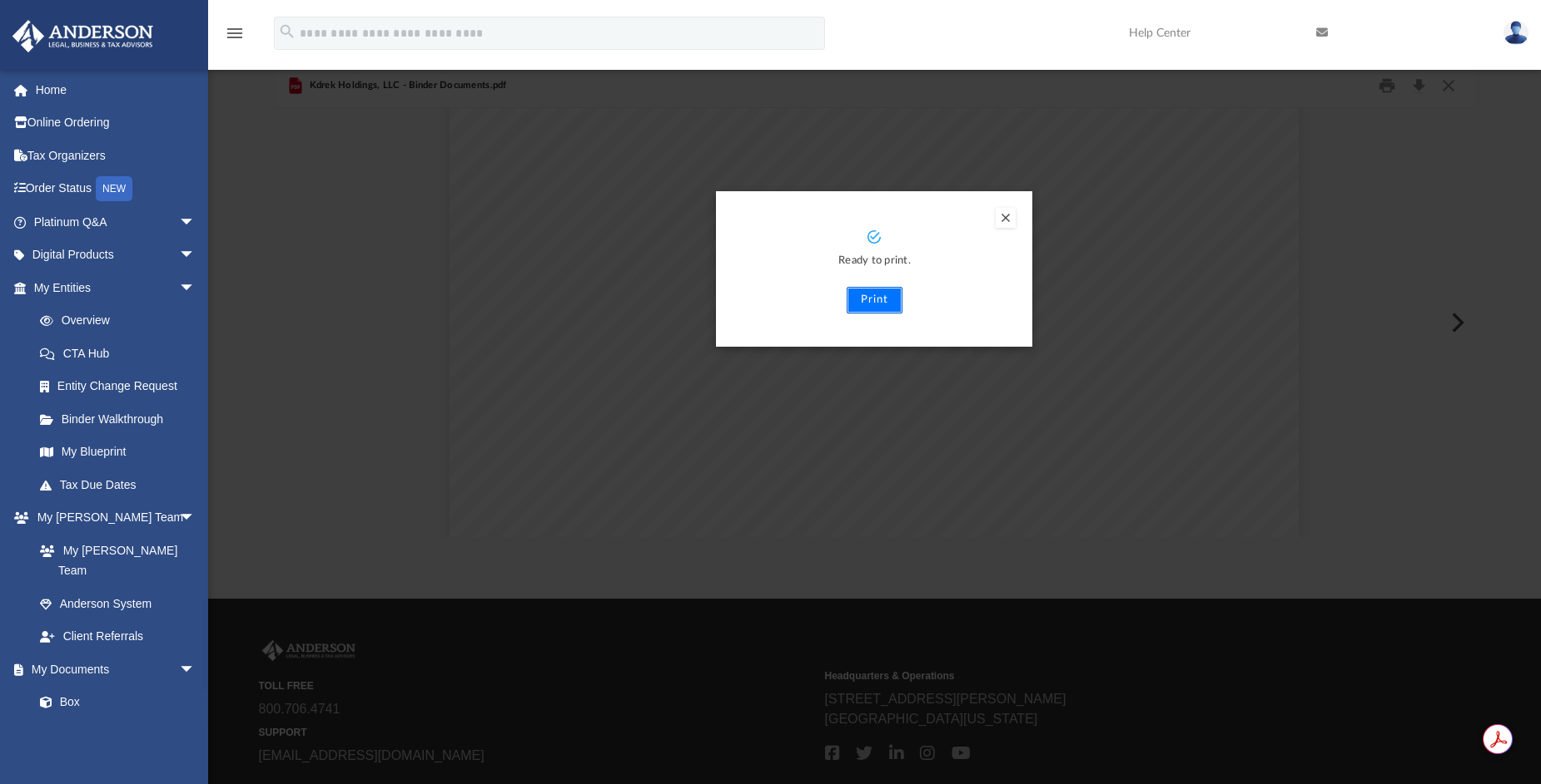
click at [883, 301] on button "Print" at bounding box center [874, 300] width 56 height 27
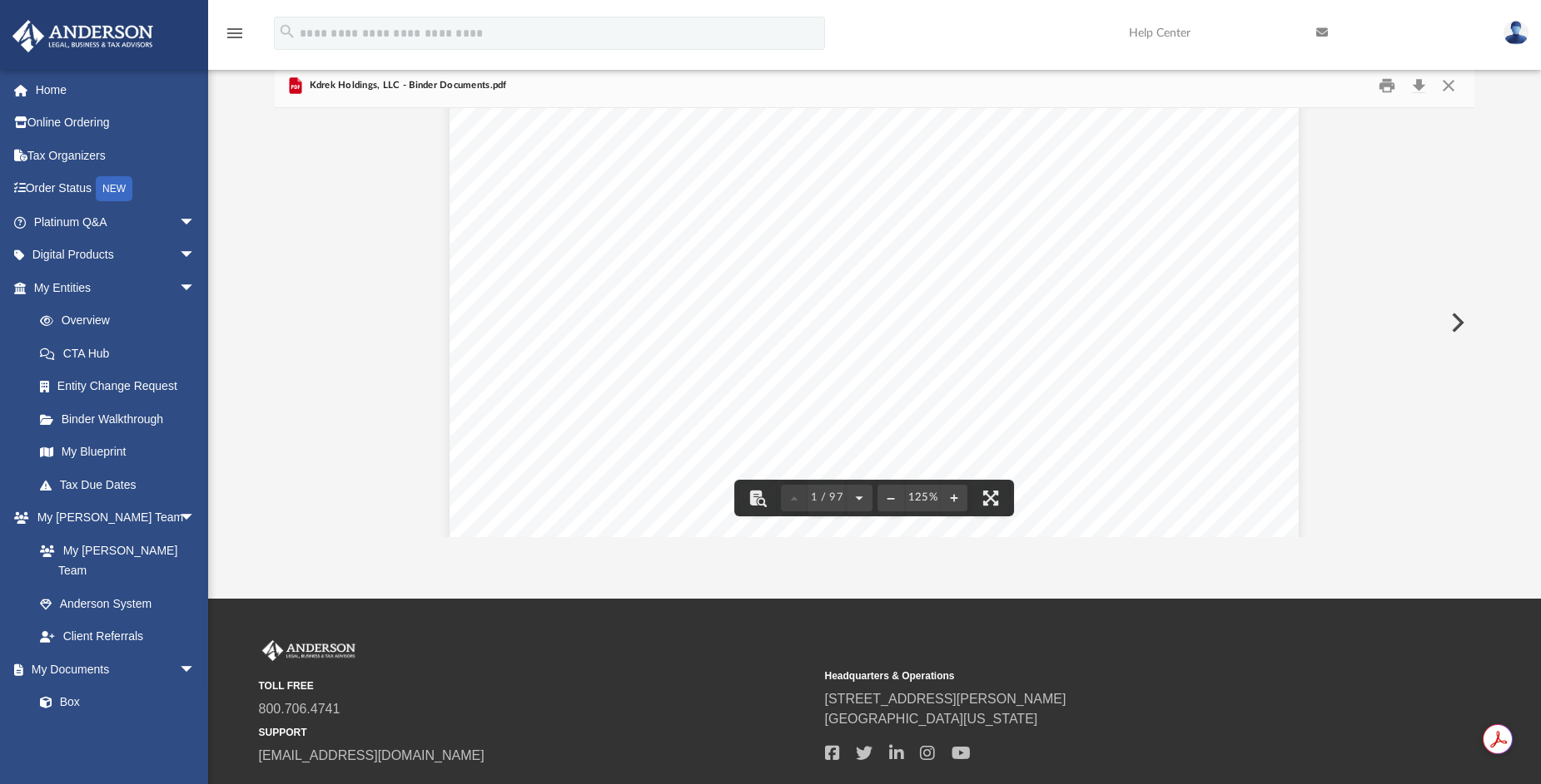
scroll to position [0, 0]
click at [1449, 85] on button "Close" at bounding box center [1448, 85] width 30 height 26
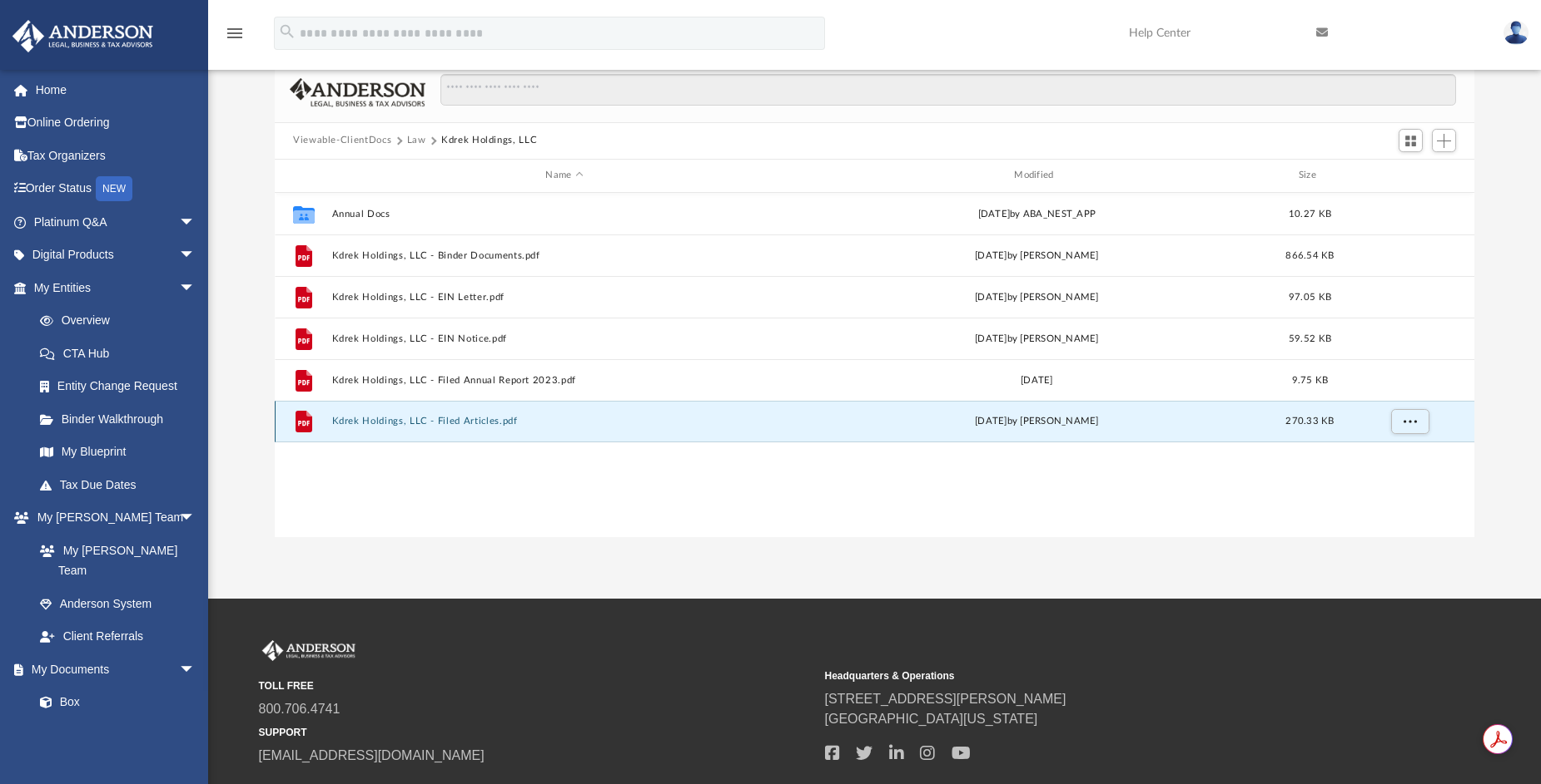
click at [486, 418] on button "Kdrek Holdings, LLC - Filed Articles.pdf" at bounding box center [564, 420] width 465 height 11
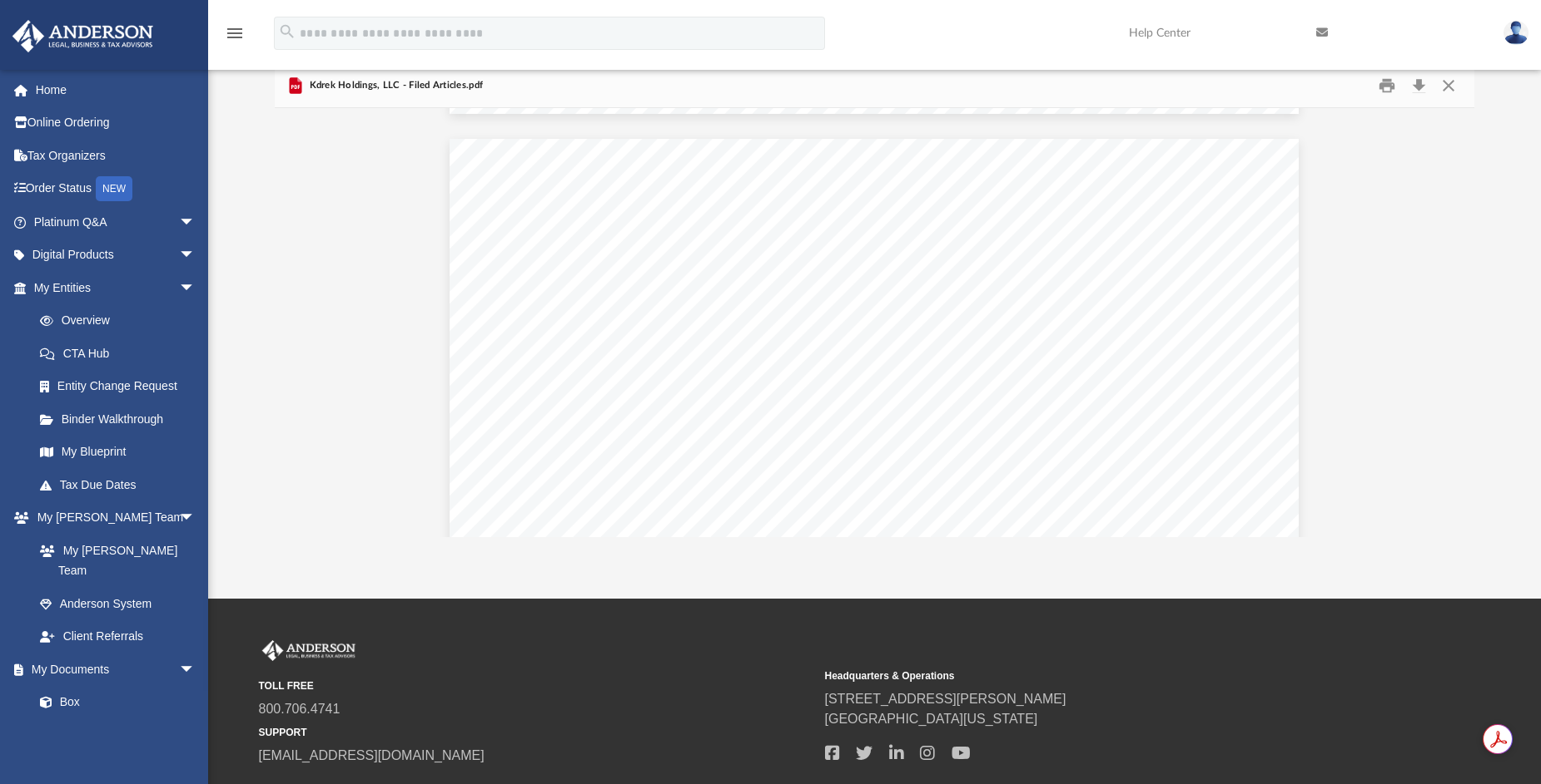
scroll to position [665, 0]
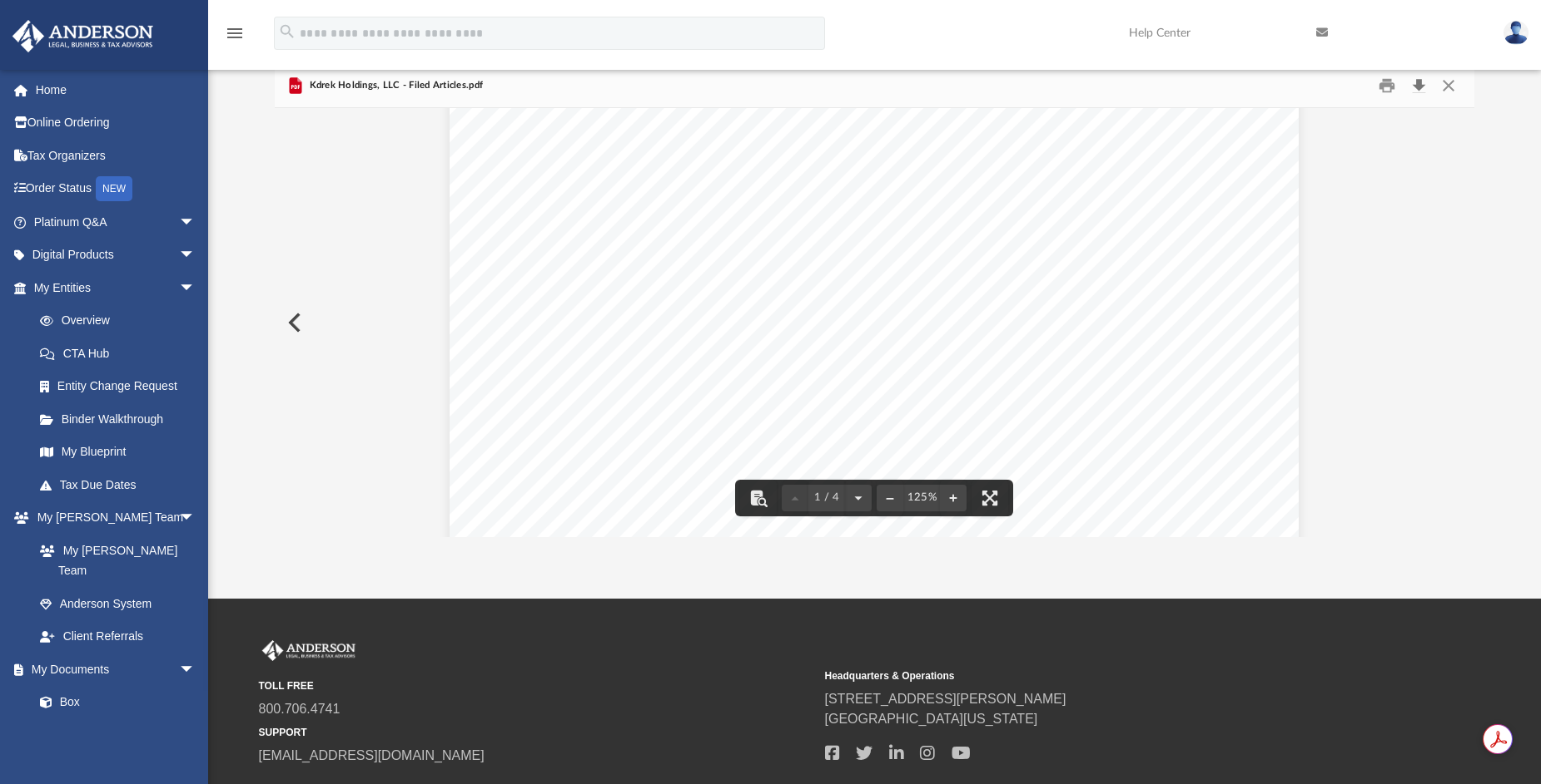
click at [1412, 89] on button "Download" at bounding box center [1418, 85] width 30 height 26
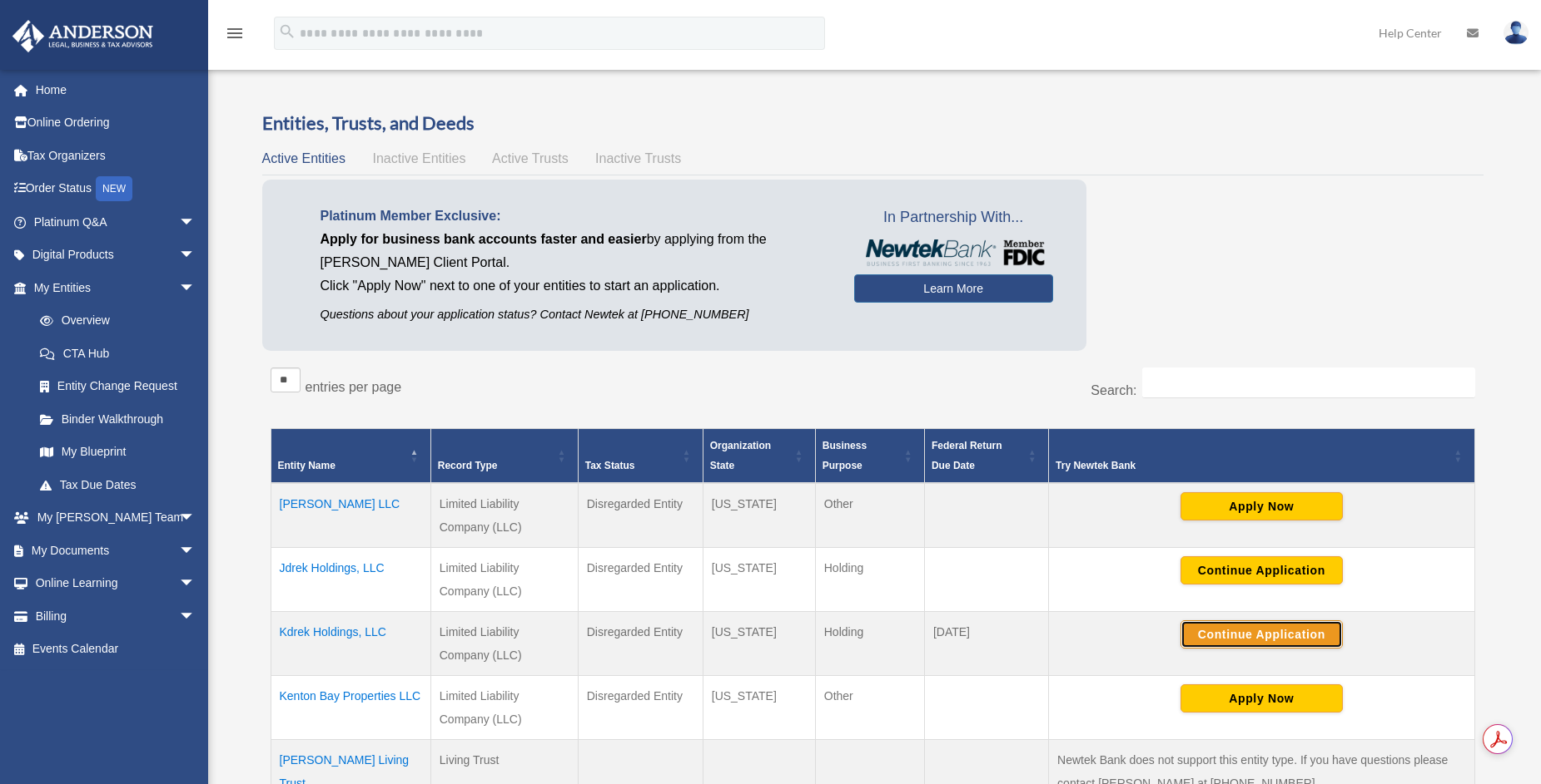
click at [1271, 635] on button "Continue Application" at bounding box center [1261, 634] width 163 height 28
